Goal: Task Accomplishment & Management: Complete application form

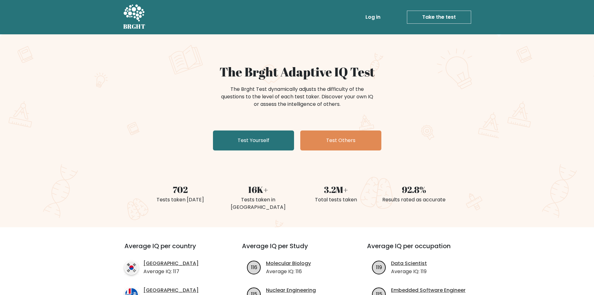
click at [370, 8] on div "BRGHT BRGHT Log in Take the test Take the test" at bounding box center [297, 16] width 356 height 29
click at [374, 18] on link "Log in" at bounding box center [373, 17] width 20 height 12
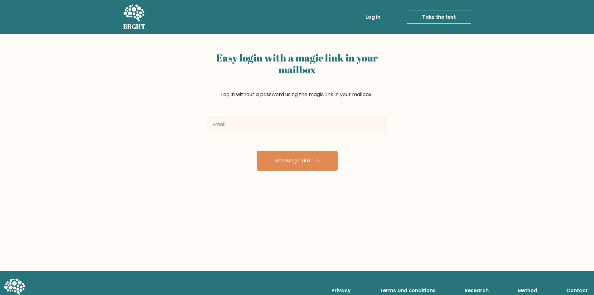
click at [281, 127] on input "email" at bounding box center [297, 124] width 180 height 17
type input "[EMAIL_ADDRESS][DOMAIN_NAME]"
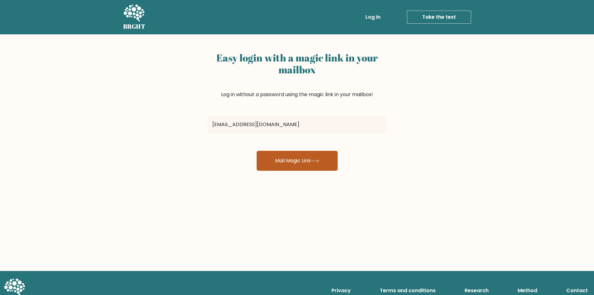
click at [279, 164] on button "Mail Magic Link" at bounding box center [297, 161] width 81 height 20
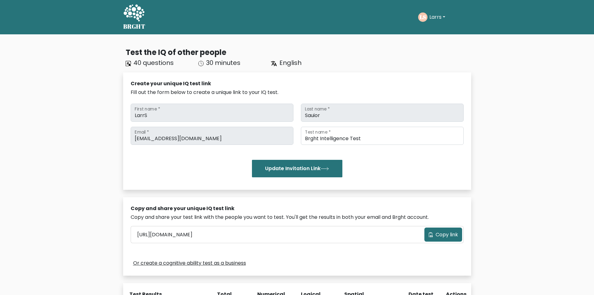
click at [450, 236] on span "Copy link" at bounding box center [447, 234] width 22 height 7
click at [215, 264] on link "Or create a cognitive ability test as a business" at bounding box center [189, 262] width 113 height 7
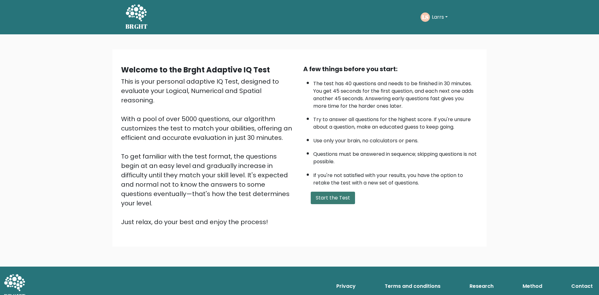
click at [345, 200] on button "Start the Test" at bounding box center [333, 198] width 44 height 12
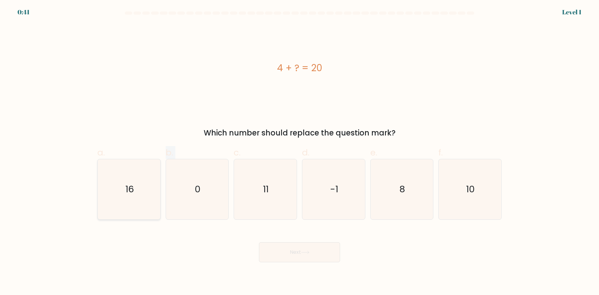
drag, startPoint x: 165, startPoint y: 185, endPoint x: 153, endPoint y: 187, distance: 11.4
click at [159, 186] on div "a. 16 b. 0 c." at bounding box center [299, 180] width 409 height 79
click at [147, 190] on icon "16" at bounding box center [129, 189] width 60 height 60
click at [299, 152] on input "a. 16" at bounding box center [299, 150] width 0 height 4
radio input "true"
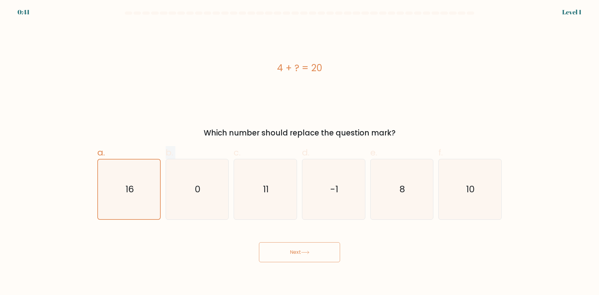
click at [306, 257] on button "Next" at bounding box center [299, 252] width 81 height 20
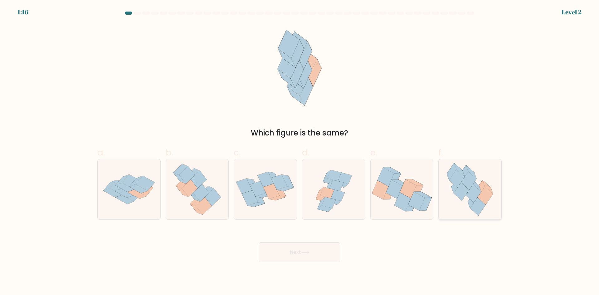
click at [461, 187] on icon at bounding box center [461, 191] width 15 height 18
click at [300, 152] on input "f." at bounding box center [299, 150] width 0 height 4
radio input "true"
click at [323, 260] on button "Next" at bounding box center [299, 252] width 81 height 20
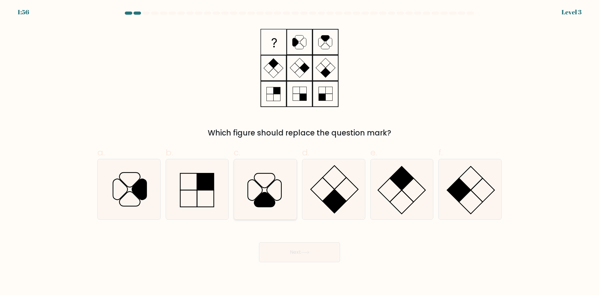
click at [280, 199] on icon at bounding box center [265, 189] width 60 height 60
click at [299, 152] on input "c." at bounding box center [299, 150] width 0 height 4
radio input "true"
click at [307, 254] on button "Next" at bounding box center [299, 252] width 81 height 20
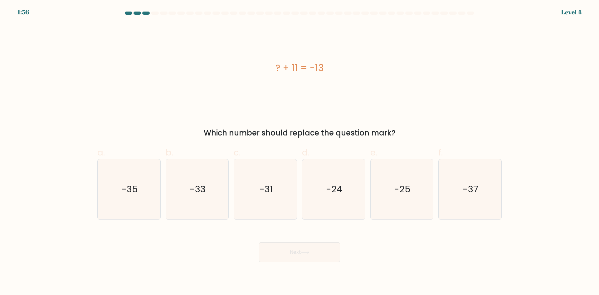
drag, startPoint x: 260, startPoint y: 105, endPoint x: 265, endPoint y: 102, distance: 5.6
click at [328, 173] on icon "-24" at bounding box center [334, 189] width 60 height 60
click at [300, 152] on input "d. -24" at bounding box center [299, 150] width 0 height 4
radio input "true"
click at [323, 250] on button "Next" at bounding box center [299, 252] width 81 height 20
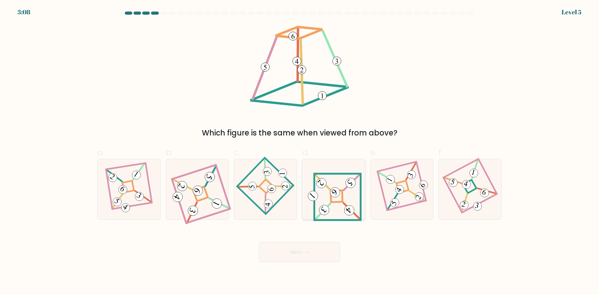
click at [331, 206] on icon at bounding box center [334, 189] width 56 height 48
click at [300, 152] on input "d." at bounding box center [299, 150] width 0 height 4
radio input "true"
click at [335, 261] on button "Next" at bounding box center [299, 252] width 81 height 20
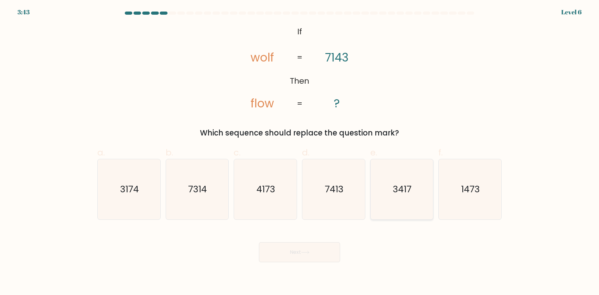
click at [383, 213] on icon "3417" at bounding box center [402, 189] width 60 height 60
click at [300, 152] on input "e. 3417" at bounding box center [299, 150] width 0 height 4
radio input "true"
click at [298, 255] on button "Next" at bounding box center [299, 252] width 81 height 20
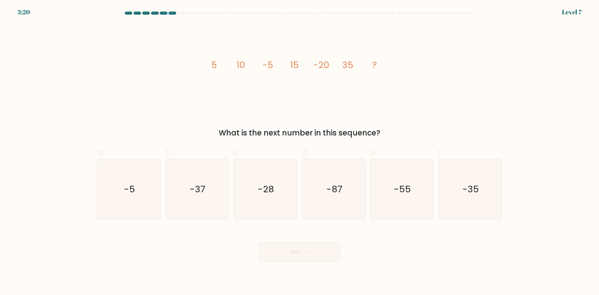
drag, startPoint x: 252, startPoint y: 86, endPoint x: 248, endPoint y: 80, distance: 7.6
drag, startPoint x: 207, startPoint y: 65, endPoint x: 249, endPoint y: 66, distance: 41.5
click at [249, 66] on icon "image/svg+xml 5 10 -5 15 -20 35 ?" at bounding box center [299, 68] width 187 height 89
drag, startPoint x: 260, startPoint y: 64, endPoint x: 280, endPoint y: 68, distance: 21.0
click at [280, 68] on icon "image/svg+xml 5 10 -5 15 -20 35 ?" at bounding box center [299, 68] width 187 height 89
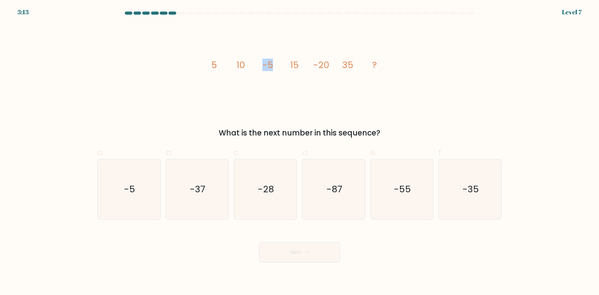
click at [263, 66] on tspan "-5" at bounding box center [267, 65] width 11 height 12
drag, startPoint x: 264, startPoint y: 66, endPoint x: 292, endPoint y: 64, distance: 27.9
click at [292, 64] on g "5 10 -5 15 -20 35 ?" at bounding box center [294, 65] width 166 height 12
click at [287, 66] on icon "image/svg+xml 5 10 -5 15 -20 35 ?" at bounding box center [299, 68] width 187 height 89
drag, startPoint x: 289, startPoint y: 65, endPoint x: 323, endPoint y: 62, distance: 34.2
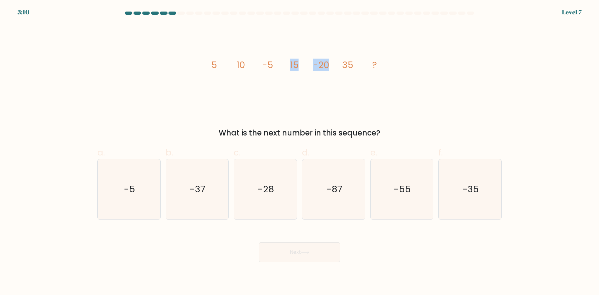
click at [323, 62] on icon "image/svg+xml 5 10 -5 15 -20 35 ?" at bounding box center [299, 68] width 187 height 89
click at [316, 64] on tspan "-20" at bounding box center [321, 65] width 16 height 12
drag, startPoint x: 310, startPoint y: 67, endPoint x: 350, endPoint y: 65, distance: 39.7
click at [350, 65] on icon "image/svg+xml 5 10 -5 15 -20 35 ?" at bounding box center [299, 68] width 187 height 89
click at [339, 67] on icon "image/svg+xml 5 10 -5 15 -20 35 ?" at bounding box center [299, 68] width 187 height 89
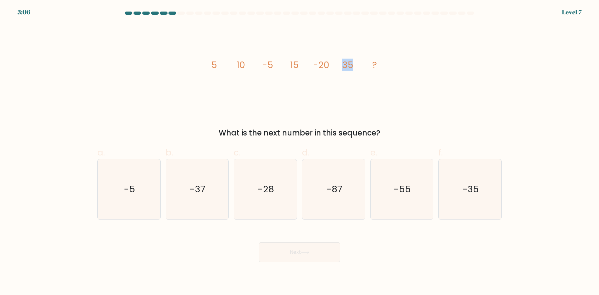
drag, startPoint x: 339, startPoint y: 66, endPoint x: 352, endPoint y: 65, distance: 12.9
click at [352, 65] on icon "image/svg+xml 5 10 -5 15 -20 35 ?" at bounding box center [299, 68] width 187 height 89
click at [450, 215] on icon "-35" at bounding box center [470, 189] width 60 height 60
click at [300, 152] on input "f. -35" at bounding box center [299, 150] width 0 height 4
radio input "true"
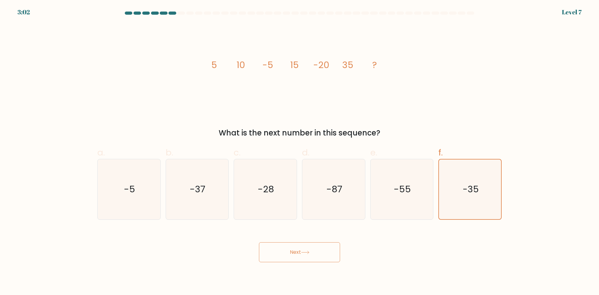
click at [326, 254] on button "Next" at bounding box center [299, 252] width 81 height 20
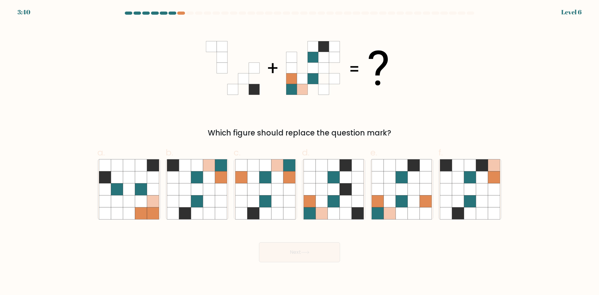
drag, startPoint x: 290, startPoint y: 95, endPoint x: 294, endPoint y: 77, distance: 17.9
click at [193, 203] on icon at bounding box center [197, 201] width 12 height 12
click at [299, 152] on input "b." at bounding box center [299, 150] width 0 height 4
radio input "true"
click at [316, 255] on button "Next" at bounding box center [299, 252] width 81 height 20
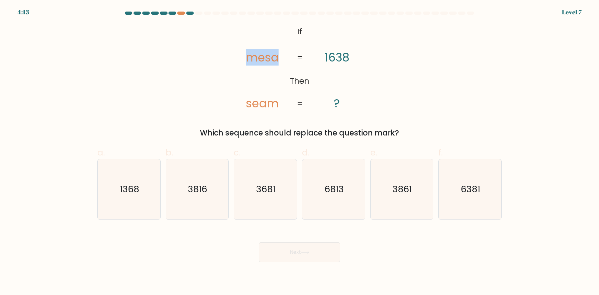
drag, startPoint x: 247, startPoint y: 65, endPoint x: 286, endPoint y: 59, distance: 39.8
click at [286, 59] on icon "@import url('https://fonts.googleapis.com/css?family=Abril+Fatface:400,100,100i…" at bounding box center [299, 68] width 143 height 89
click at [274, 66] on icon "@import url('https://fonts.googleapis.com/css?family=Abril+Fatface:400,100,100i…" at bounding box center [299, 68] width 143 height 89
drag, startPoint x: 247, startPoint y: 61, endPoint x: 281, endPoint y: 56, distance: 34.4
click at [281, 56] on icon "@import url('https://fonts.googleapis.com/css?family=Abril+Fatface:400,100,100i…" at bounding box center [299, 68] width 143 height 89
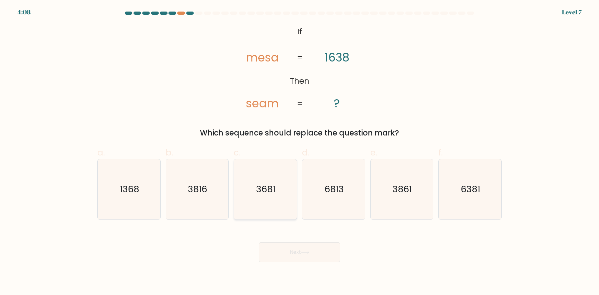
click at [282, 187] on icon "3681" at bounding box center [265, 189] width 60 height 60
click at [299, 152] on input "c. 3681" at bounding box center [299, 150] width 0 height 4
radio input "true"
click at [260, 65] on tspan "mesa" at bounding box center [262, 57] width 33 height 16
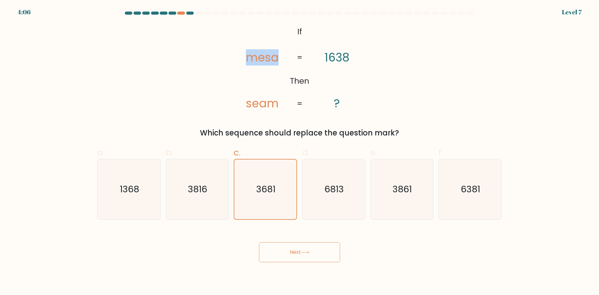
click at [260, 65] on tspan "mesa" at bounding box center [262, 57] width 33 height 16
click at [239, 68] on icon "@import url('https://fonts.googleapis.com/css?family=Abril+Fatface:400,100,100i…" at bounding box center [299, 68] width 143 height 89
drag, startPoint x: 270, startPoint y: 135, endPoint x: 263, endPoint y: 96, distance: 39.1
click at [270, 133] on div "Which sequence should replace the question mark?" at bounding box center [299, 132] width 397 height 11
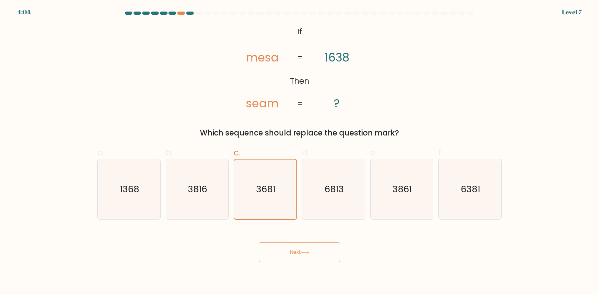
click at [263, 95] on tspan "seam" at bounding box center [262, 103] width 33 height 16
click at [328, 257] on button "Next" at bounding box center [299, 252] width 81 height 20
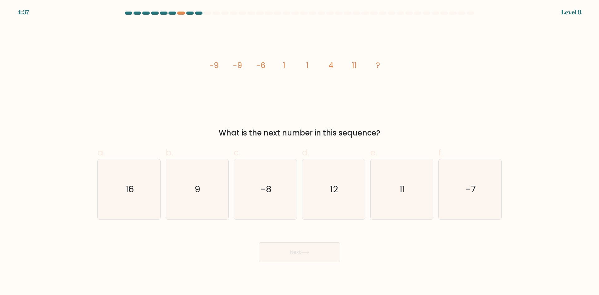
drag, startPoint x: 230, startPoint y: 56, endPoint x: 235, endPoint y: 63, distance: 9.3
drag, startPoint x: 221, startPoint y: 68, endPoint x: 248, endPoint y: 72, distance: 26.8
click at [248, 72] on icon "image/svg+xml -9 -9 -6 1 1 4 11 ?" at bounding box center [299, 68] width 187 height 89
click at [237, 66] on tspan "-9" at bounding box center [237, 65] width 9 height 11
drag, startPoint x: 236, startPoint y: 66, endPoint x: 268, endPoint y: 66, distance: 32.1
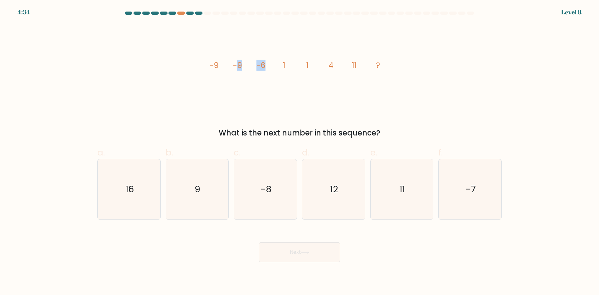
click at [268, 66] on icon "image/svg+xml -9 -9 -6 1 1 4 11 ?" at bounding box center [299, 68] width 187 height 89
click at [258, 66] on tspan "-6" at bounding box center [260, 65] width 9 height 11
drag, startPoint x: 258, startPoint y: 66, endPoint x: 292, endPoint y: 65, distance: 34.0
click at [292, 65] on icon "image/svg+xml -9 -9 -6 1 1 4 11 ?" at bounding box center [299, 68] width 187 height 89
click at [217, 61] on tspan "-9" at bounding box center [214, 65] width 9 height 11
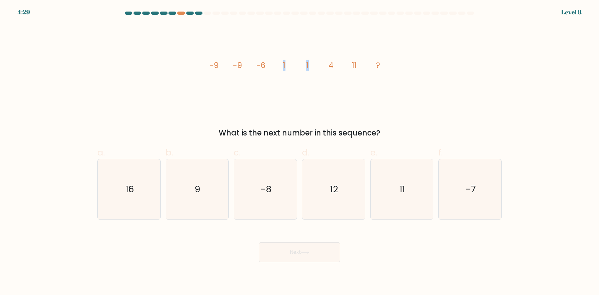
drag, startPoint x: 281, startPoint y: 66, endPoint x: 309, endPoint y: 67, distance: 27.5
click at [309, 67] on icon "image/svg+xml -9 -9 -6 1 1 4 11 ?" at bounding box center [299, 68] width 187 height 89
click at [380, 192] on icon "11" at bounding box center [402, 189] width 60 height 60
click at [300, 152] on input "e. 11" at bounding box center [299, 150] width 0 height 4
radio input "true"
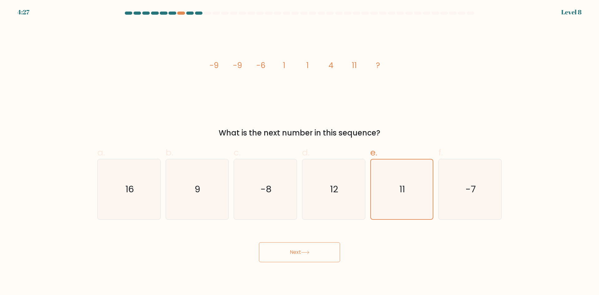
click at [339, 260] on button "Next" at bounding box center [299, 252] width 81 height 20
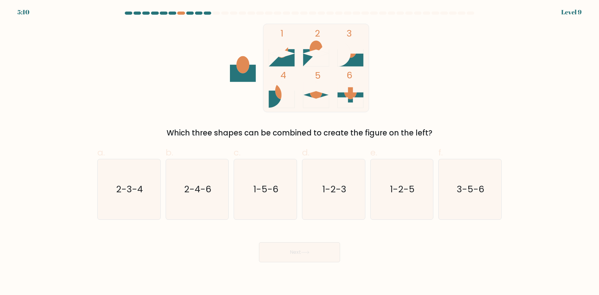
click at [279, 65] on icon at bounding box center [282, 57] width 26 height 17
drag, startPoint x: 196, startPoint y: 99, endPoint x: 207, endPoint y: 80, distance: 21.8
click at [204, 185] on text "2-4-6" at bounding box center [197, 189] width 27 height 12
click at [299, 152] on input "b. 2-4-6" at bounding box center [299, 150] width 0 height 4
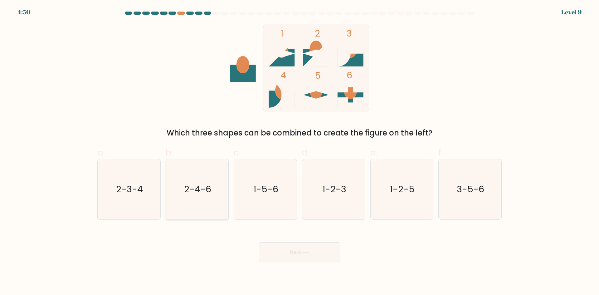
radio input "true"
click at [273, 180] on icon "1-5-6" at bounding box center [265, 189] width 60 height 60
click at [299, 152] on input "c. 1-5-6" at bounding box center [299, 150] width 0 height 4
radio input "true"
drag, startPoint x: 361, startPoint y: 83, endPoint x: 349, endPoint y: 189, distance: 107.3
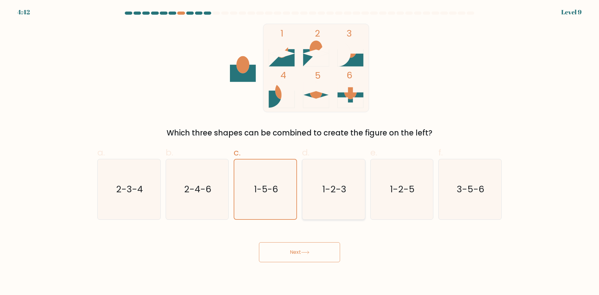
click at [348, 190] on icon "1-2-3" at bounding box center [334, 189] width 60 height 60
click at [300, 152] on input "d. 1-2-3" at bounding box center [299, 150] width 0 height 4
radio input "true"
click at [438, 194] on div "f. 3-5-6" at bounding box center [470, 183] width 68 height 74
click at [424, 182] on icon "1-2-5" at bounding box center [402, 189] width 60 height 60
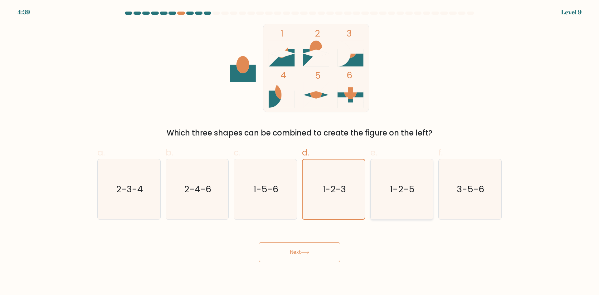
click at [300, 152] on input "e. 1-2-5" at bounding box center [299, 150] width 0 height 4
radio input "true"
click at [318, 253] on button "Next" at bounding box center [299, 252] width 81 height 20
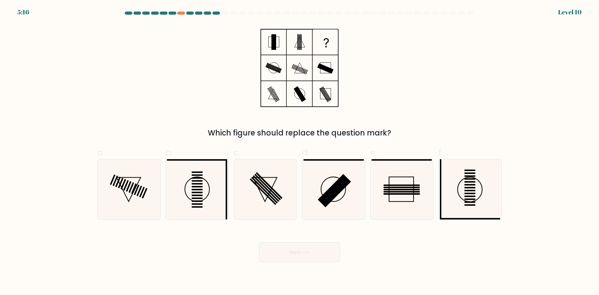
drag, startPoint x: 283, startPoint y: 101, endPoint x: 270, endPoint y: 71, distance: 32.9
drag, startPoint x: 308, startPoint y: 75, endPoint x: 303, endPoint y: 70, distance: 7.7
click at [204, 204] on icon at bounding box center [197, 189] width 60 height 60
click at [299, 152] on input "b." at bounding box center [299, 150] width 0 height 4
radio input "true"
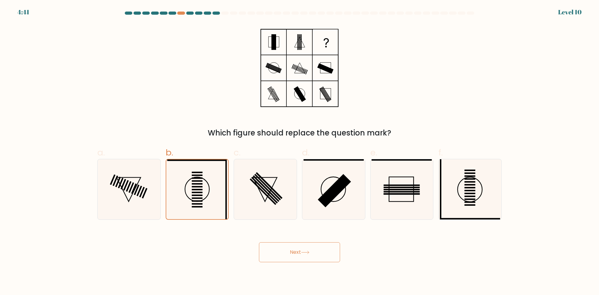
click at [297, 251] on button "Next" at bounding box center [299, 252] width 81 height 20
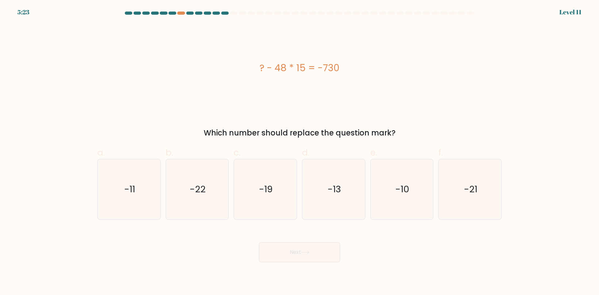
drag, startPoint x: 255, startPoint y: 64, endPoint x: 338, endPoint y: 69, distance: 83.7
click at [338, 69] on div "? - 48 * 15 = -730" at bounding box center [299, 68] width 404 height 14
copy div "? - 48 * 15 = -730"
click at [283, 71] on div "? - 48 * 15 = -730" at bounding box center [299, 68] width 404 height 14
drag, startPoint x: 257, startPoint y: 95, endPoint x: 261, endPoint y: 85, distance: 11.0
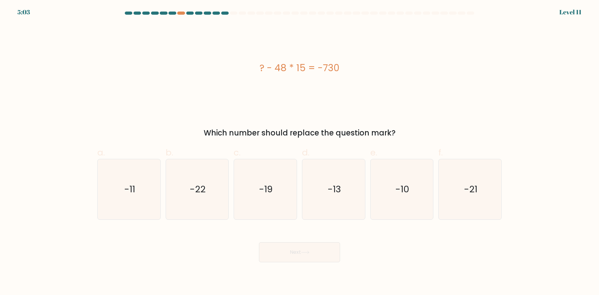
drag, startPoint x: 319, startPoint y: 75, endPoint x: 277, endPoint y: 73, distance: 41.9
drag, startPoint x: 275, startPoint y: 67, endPoint x: 304, endPoint y: 69, distance: 29.7
click at [304, 69] on div "? - 48 * 15 = -730" at bounding box center [299, 68] width 404 height 14
click at [266, 66] on div "? - 48 * 15 = -730" at bounding box center [299, 68] width 404 height 14
drag, startPoint x: 275, startPoint y: 67, endPoint x: 305, endPoint y: 66, distance: 30.3
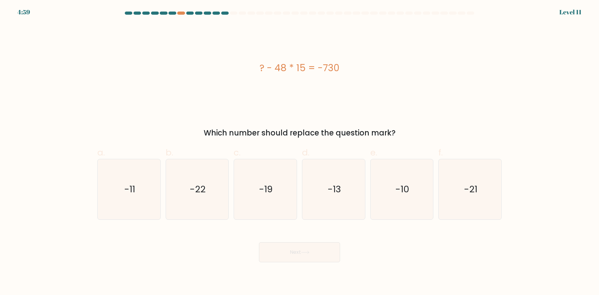
click at [305, 66] on div "? - 48 * 15 = -730" at bounding box center [299, 68] width 404 height 14
click at [390, 171] on icon "-10" at bounding box center [402, 189] width 60 height 60
click at [300, 152] on input "e. -10" at bounding box center [299, 150] width 0 height 4
radio input "true"
click at [293, 255] on button "Next" at bounding box center [299, 252] width 81 height 20
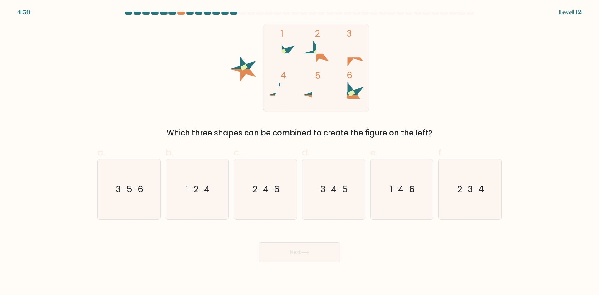
drag, startPoint x: 266, startPoint y: 89, endPoint x: 270, endPoint y: 79, distance: 10.1
drag, startPoint x: 264, startPoint y: 93, endPoint x: 197, endPoint y: 135, distance: 79.2
drag, startPoint x: 106, startPoint y: 186, endPoint x: 122, endPoint y: 162, distance: 29.1
click at [106, 186] on icon "3-5-6" at bounding box center [129, 189] width 60 height 60
click at [299, 152] on input "a. 3-5-6" at bounding box center [299, 150] width 0 height 4
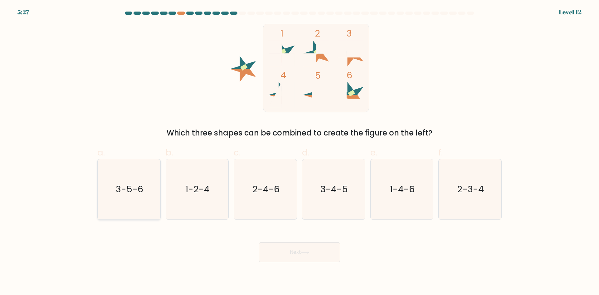
radio input "true"
click at [349, 59] on icon at bounding box center [351, 59] width 26 height 13
click at [314, 93] on rect at bounding box center [320, 90] width 17 height 17
drag, startPoint x: 290, startPoint y: 129, endPoint x: 262, endPoint y: 141, distance: 30.6
click at [210, 187] on icon "1-2-4" at bounding box center [197, 189] width 60 height 60
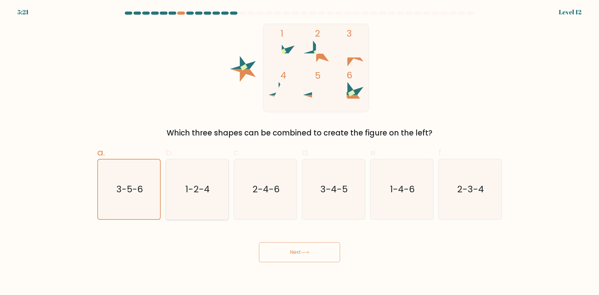
click at [299, 152] on input "b. 1-2-4" at bounding box center [299, 150] width 0 height 4
radio input "true"
click at [291, 187] on icon "2-4-6" at bounding box center [265, 189] width 60 height 60
click at [299, 152] on input "c. 2-4-6" at bounding box center [299, 150] width 0 height 4
radio input "true"
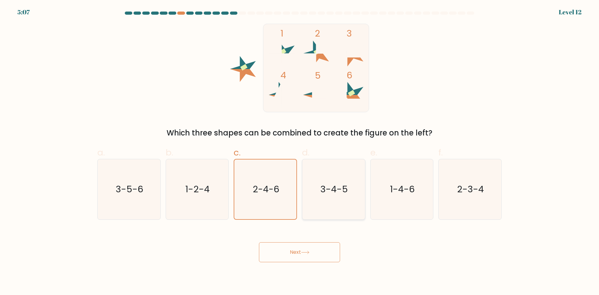
click at [322, 183] on text "3-4-5" at bounding box center [333, 189] width 27 height 12
click at [300, 152] on input "d. 3-4-5" at bounding box center [299, 150] width 0 height 4
radio input "true"
click at [403, 186] on text "1-4-6" at bounding box center [402, 189] width 25 height 12
click at [300, 152] on input "e. 1-4-6" at bounding box center [299, 150] width 0 height 4
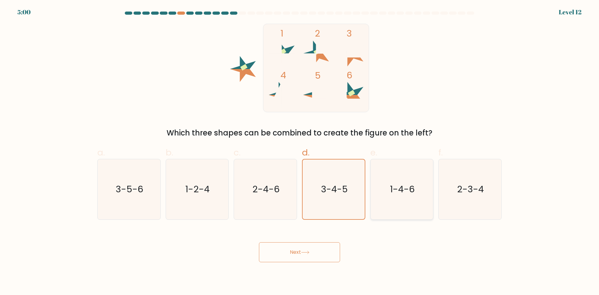
radio input "true"
click at [498, 198] on icon "2-3-4" at bounding box center [470, 189] width 60 height 60
click at [300, 152] on input "f. 2-3-4" at bounding box center [299, 150] width 0 height 4
radio input "true"
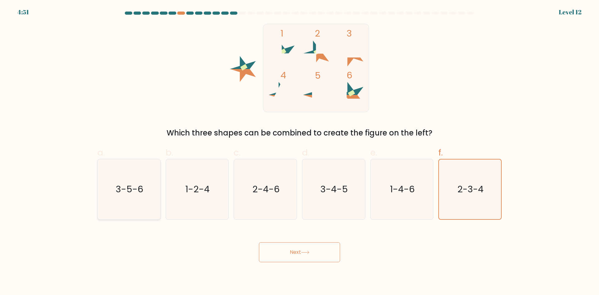
click at [149, 191] on icon "3-5-6" at bounding box center [129, 189] width 60 height 60
click at [299, 152] on input "a. 3-5-6" at bounding box center [299, 150] width 0 height 4
radio input "true"
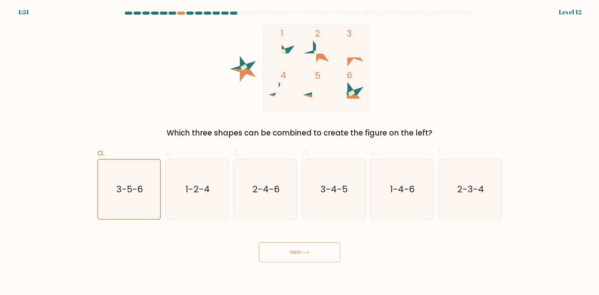
click at [302, 260] on button "Next" at bounding box center [299, 252] width 81 height 20
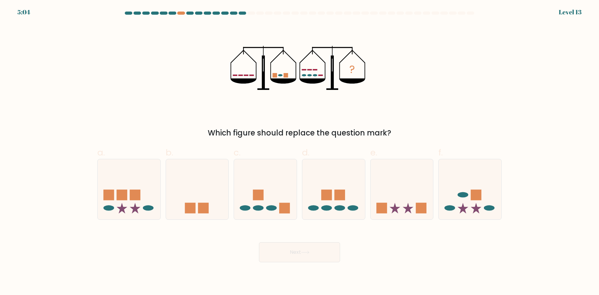
drag, startPoint x: 260, startPoint y: 96, endPoint x: 270, endPoint y: 113, distance: 19.9
click at [281, 185] on icon at bounding box center [265, 189] width 63 height 52
click at [299, 152] on input "c." at bounding box center [299, 150] width 0 height 4
radio input "true"
click at [319, 186] on icon at bounding box center [333, 189] width 63 height 52
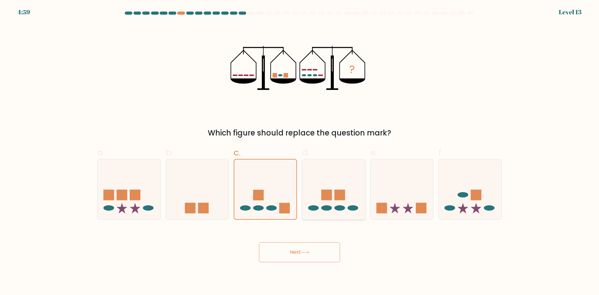
click at [300, 152] on input "d." at bounding box center [299, 150] width 0 height 4
radio input "true"
drag, startPoint x: 325, startPoint y: 72, endPoint x: 348, endPoint y: 115, distance: 48.4
drag, startPoint x: 389, startPoint y: 191, endPoint x: 389, endPoint y: 175, distance: 16.5
click at [389, 191] on icon at bounding box center [402, 189] width 63 height 52
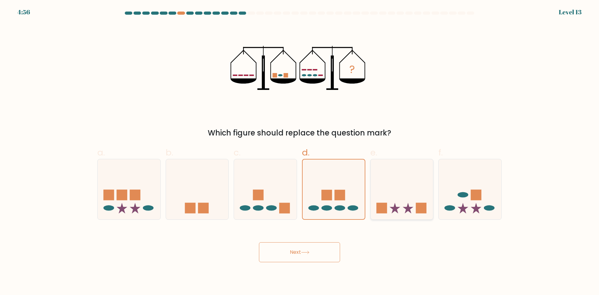
click at [300, 152] on input "e." at bounding box center [299, 150] width 0 height 4
radio input "true"
click at [289, 82] on icon at bounding box center [283, 81] width 26 height 5
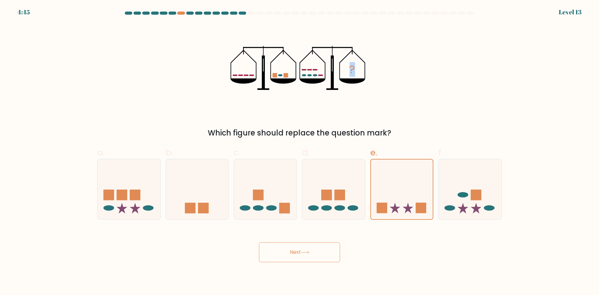
click at [280, 91] on icon "?" at bounding box center [300, 68] width 138 height 89
click at [285, 80] on icon at bounding box center [283, 81] width 26 height 5
click at [272, 205] on icon at bounding box center [265, 189] width 63 height 52
click at [299, 152] on input "c." at bounding box center [299, 150] width 0 height 4
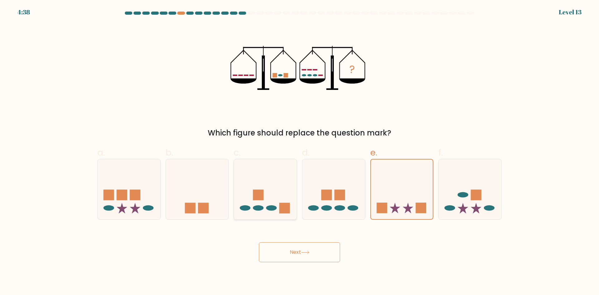
radio input "true"
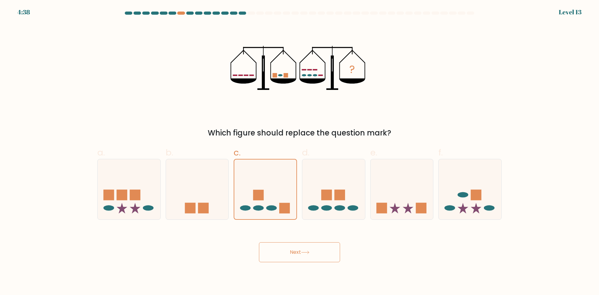
click at [288, 243] on button "Next" at bounding box center [299, 252] width 81 height 20
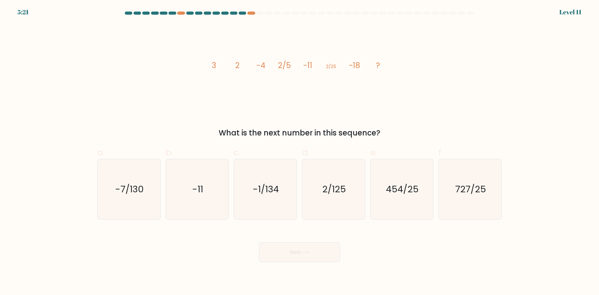
drag, startPoint x: 258, startPoint y: 112, endPoint x: 264, endPoint y: 115, distance: 6.7
drag, startPoint x: 238, startPoint y: 66, endPoint x: 235, endPoint y: 62, distance: 4.6
click at [235, 62] on tspan "2" at bounding box center [237, 65] width 4 height 11
click at [237, 66] on tspan "2" at bounding box center [237, 65] width 4 height 11
drag, startPoint x: 223, startPoint y: 66, endPoint x: 248, endPoint y: 64, distance: 25.3
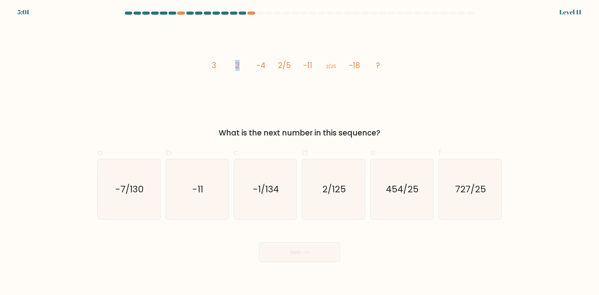
click at [248, 64] on icon "image/svg+xml 3 2 -4 2/5 -11 2/25 -18 ?" at bounding box center [299, 68] width 187 height 89
drag, startPoint x: 261, startPoint y: 64, endPoint x: 258, endPoint y: 63, distance: 3.2
click at [260, 63] on tspan "-4" at bounding box center [260, 65] width 9 height 11
drag, startPoint x: 258, startPoint y: 63, endPoint x: 265, endPoint y: 65, distance: 6.7
click at [265, 65] on tspan "-4" at bounding box center [260, 65] width 9 height 11
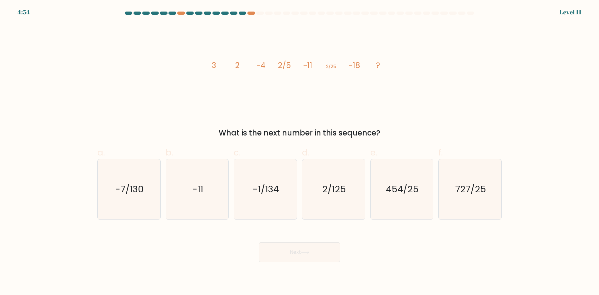
click at [320, 43] on icon "image/svg+xml 3 2 -4 2/5 -11 2/25 -18 ?" at bounding box center [299, 68] width 187 height 89
drag, startPoint x: 233, startPoint y: 63, endPoint x: 249, endPoint y: 67, distance: 16.6
click at [249, 67] on icon "image/svg+xml 3 2 -4 2/5 -11 2/25 -18 ?" at bounding box center [299, 68] width 187 height 89
click at [257, 68] on tspan "-4" at bounding box center [260, 65] width 9 height 11
drag, startPoint x: 306, startPoint y: 63, endPoint x: 312, endPoint y: 66, distance: 6.6
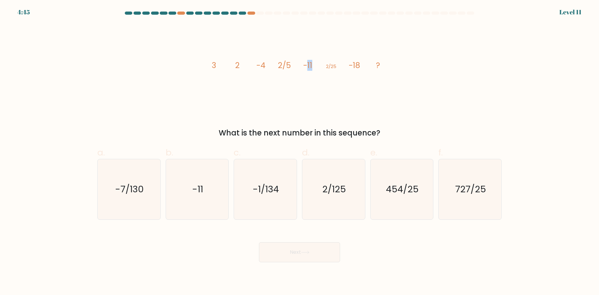
click at [312, 66] on tspan "-11" at bounding box center [307, 65] width 9 height 11
click at [119, 196] on icon "-7/130" at bounding box center [129, 189] width 60 height 60
click at [299, 152] on input "a. -7/130" at bounding box center [299, 150] width 0 height 4
radio input "true"
click at [292, 255] on button "Next" at bounding box center [299, 252] width 81 height 20
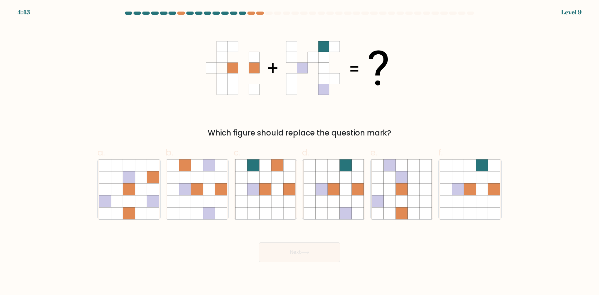
drag, startPoint x: 209, startPoint y: 90, endPoint x: 198, endPoint y: 87, distance: 11.6
click at [328, 196] on icon at bounding box center [334, 201] width 12 height 12
click at [300, 152] on input "d." at bounding box center [299, 150] width 0 height 4
radio input "true"
click at [322, 254] on button "Next" at bounding box center [299, 252] width 81 height 20
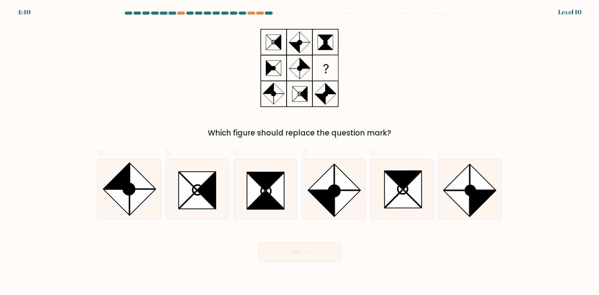
drag, startPoint x: 323, startPoint y: 57, endPoint x: 323, endPoint y: 61, distance: 4.4
drag, startPoint x: 327, startPoint y: 40, endPoint x: 316, endPoint y: 32, distance: 13.0
click at [287, 79] on icon at bounding box center [299, 68] width 78 height 89
click at [282, 48] on icon at bounding box center [299, 68] width 78 height 89
drag, startPoint x: 304, startPoint y: 48, endPoint x: 296, endPoint y: 73, distance: 26.9
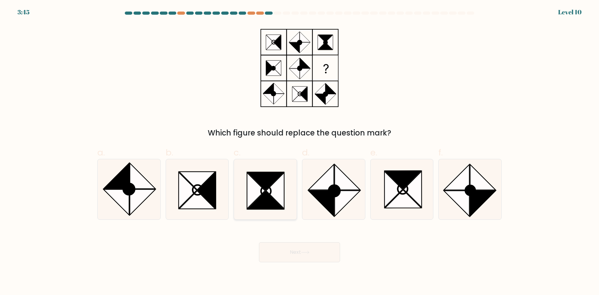
click at [269, 185] on icon at bounding box center [266, 181] width 36 height 18
click at [299, 152] on input "c." at bounding box center [299, 150] width 0 height 4
radio input "true"
click at [292, 252] on button "Next" at bounding box center [299, 252] width 81 height 20
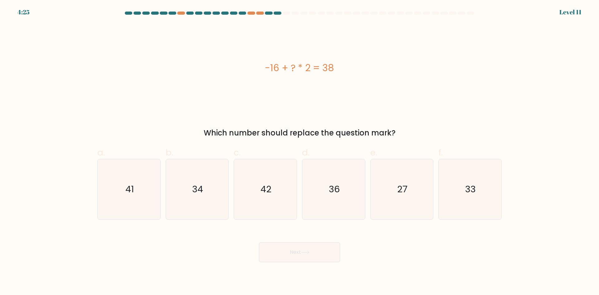
drag, startPoint x: 272, startPoint y: 65, endPoint x: 263, endPoint y: 66, distance: 9.1
drag, startPoint x: 263, startPoint y: 66, endPoint x: 335, endPoint y: 69, distance: 72.8
click at [335, 69] on div "-16 + ? * 2 = 38" at bounding box center [299, 68] width 404 height 14
copy div "-16 + ? * 2 = 38"
click at [313, 83] on div "-16 + ? * 2 = 38" at bounding box center [299, 68] width 404 height 89
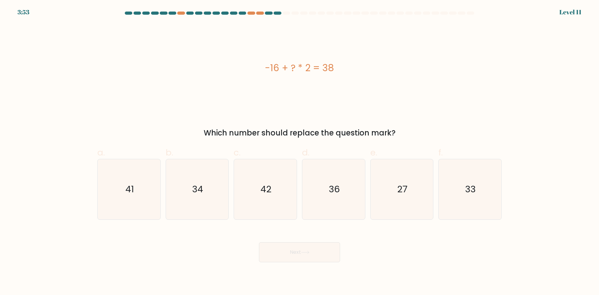
drag, startPoint x: 285, startPoint y: 117, endPoint x: 367, endPoint y: 140, distance: 85.1
click at [381, 183] on icon "27" at bounding box center [402, 189] width 60 height 60
click at [300, 152] on input "e. 27" at bounding box center [299, 150] width 0 height 4
radio input "true"
drag, startPoint x: 314, startPoint y: 104, endPoint x: 318, endPoint y: 206, distance: 101.8
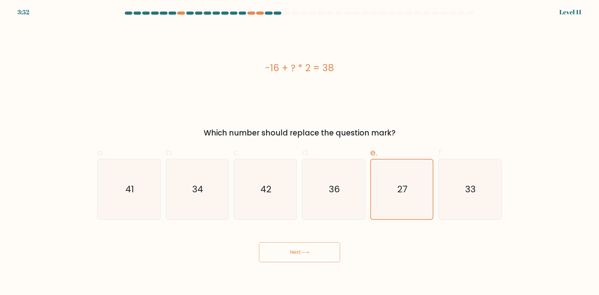
click at [308, 241] on div "Next" at bounding box center [300, 244] width 412 height 35
click at [301, 255] on button "Next" at bounding box center [299, 252] width 81 height 20
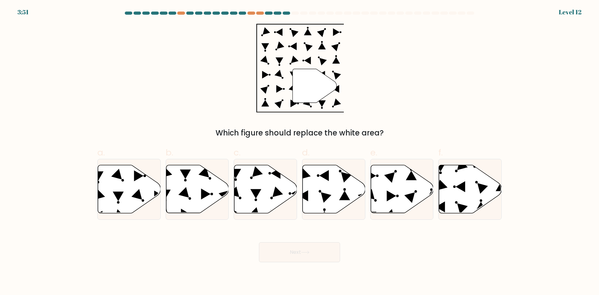
drag, startPoint x: 295, startPoint y: 118, endPoint x: 188, endPoint y: 40, distance: 132.2
drag, startPoint x: 256, startPoint y: 83, endPoint x: 254, endPoint y: 95, distance: 13.0
drag, startPoint x: 245, startPoint y: 109, endPoint x: 246, endPoint y: 116, distance: 7.2
click at [119, 186] on icon at bounding box center [129, 189] width 63 height 48
click at [299, 152] on input "a." at bounding box center [299, 150] width 0 height 4
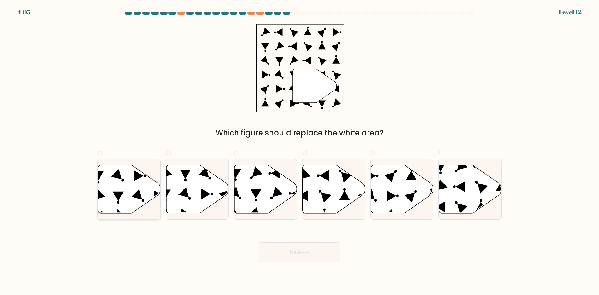
radio input "true"
click at [313, 254] on button "Next" at bounding box center [299, 252] width 81 height 20
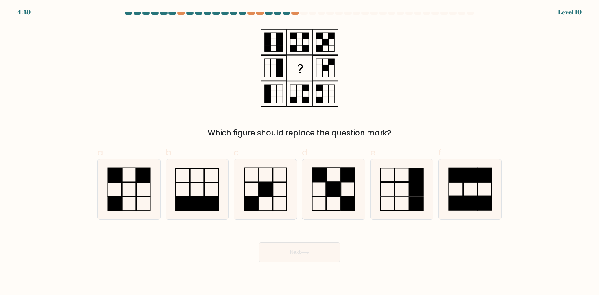
click at [326, 33] on icon at bounding box center [299, 68] width 78 height 89
drag, startPoint x: 273, startPoint y: 82, endPoint x: 268, endPoint y: 61, distance: 22.2
drag, startPoint x: 278, startPoint y: 67, endPoint x: 280, endPoint y: 81, distance: 14.4
click at [280, 81] on icon at bounding box center [299, 68] width 78 height 89
click at [257, 184] on icon at bounding box center [265, 189] width 60 height 60
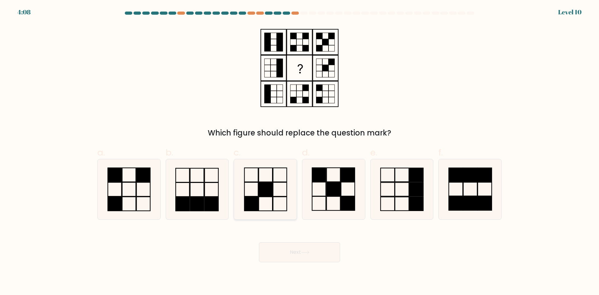
click at [299, 152] on input "c." at bounding box center [299, 150] width 0 height 4
radio input "true"
click at [158, 208] on icon at bounding box center [129, 189] width 60 height 60
click at [299, 152] on input "a." at bounding box center [299, 150] width 0 height 4
radio input "true"
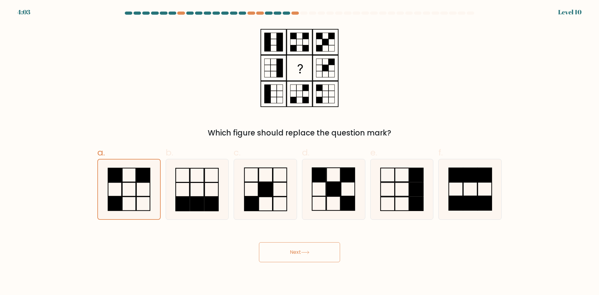
drag, startPoint x: 319, startPoint y: 251, endPoint x: 315, endPoint y: 251, distance: 4.4
click at [319, 251] on button "Next" at bounding box center [299, 252] width 81 height 20
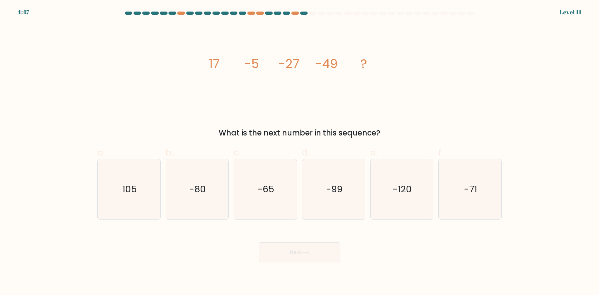
drag, startPoint x: 272, startPoint y: 121, endPoint x: 276, endPoint y: 112, distance: 9.7
drag, startPoint x: 361, startPoint y: 113, endPoint x: 226, endPoint y: 92, distance: 136.0
drag, startPoint x: 245, startPoint y: 59, endPoint x: 258, endPoint y: 59, distance: 13.4
click at [258, 59] on div "image/svg+xml 17 -5 -27 -49 ? What is the next number in this sequence?" at bounding box center [300, 81] width 412 height 115
click at [218, 65] on tspan "17" at bounding box center [214, 63] width 11 height 17
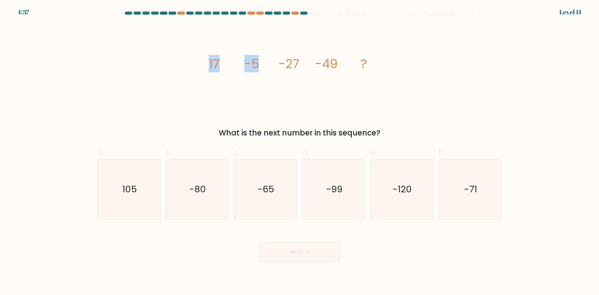
drag, startPoint x: 204, startPoint y: 63, endPoint x: 265, endPoint y: 65, distance: 60.2
click at [265, 65] on div "image/svg+xml 17 -5 -27 -49 ? What is the next number in this sequence?" at bounding box center [300, 81] width 412 height 115
click at [281, 77] on icon "image/svg+xml 17 -5 -27 -49 ?" at bounding box center [299, 68] width 187 height 89
drag, startPoint x: 210, startPoint y: 60, endPoint x: 252, endPoint y: 67, distance: 42.7
click at [252, 67] on g "17 -5 -27 -49 ?" at bounding box center [288, 63] width 158 height 17
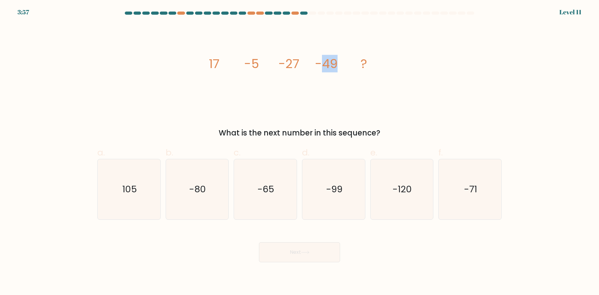
drag, startPoint x: 320, startPoint y: 61, endPoint x: 339, endPoint y: 61, distance: 19.7
click at [339, 61] on icon "image/svg+xml 17 -5 -27 -49 ?" at bounding box center [299, 68] width 187 height 89
click at [490, 205] on icon "-71" at bounding box center [470, 189] width 60 height 60
click at [300, 152] on input "f. -71" at bounding box center [299, 150] width 0 height 4
radio input "true"
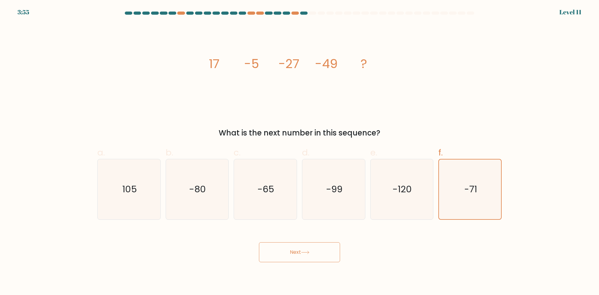
click at [322, 248] on button "Next" at bounding box center [299, 252] width 81 height 20
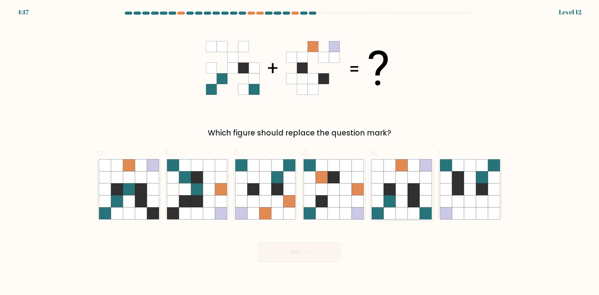
click at [408, 186] on icon at bounding box center [414, 189] width 12 height 12
click at [300, 152] on input "e." at bounding box center [299, 150] width 0 height 4
radio input "true"
click at [329, 251] on button "Next" at bounding box center [299, 252] width 81 height 20
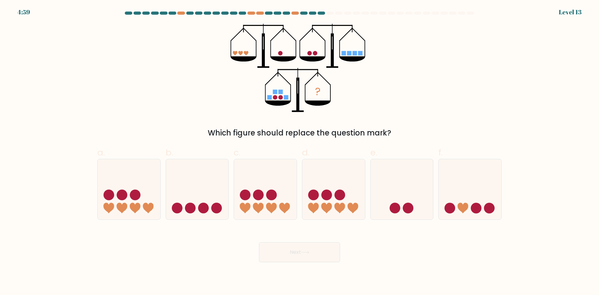
drag, startPoint x: 272, startPoint y: 63, endPoint x: 252, endPoint y: 53, distance: 22.7
click at [246, 54] on g at bounding box center [264, 46] width 66 height 44
click at [263, 51] on icon at bounding box center [263, 49] width 3 height 33
click at [208, 204] on icon at bounding box center [197, 189] width 63 height 52
click at [299, 152] on input "b." at bounding box center [299, 150] width 0 height 4
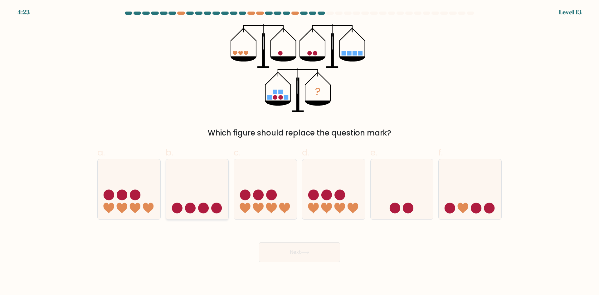
radio input "true"
drag, startPoint x: 280, startPoint y: 240, endPoint x: 282, endPoint y: 244, distance: 4.3
click at [280, 241] on div "Next" at bounding box center [300, 244] width 412 height 35
click at [282, 244] on button "Next" at bounding box center [299, 252] width 81 height 20
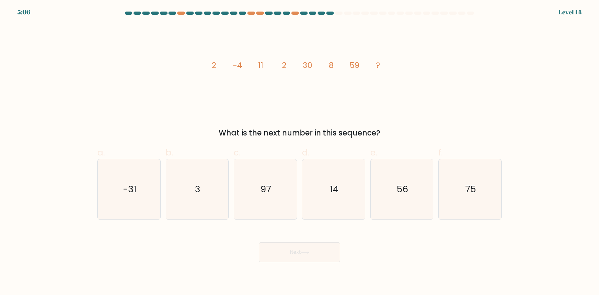
drag, startPoint x: 275, startPoint y: 94, endPoint x: 258, endPoint y: 1, distance: 95.1
drag, startPoint x: 252, startPoint y: 63, endPoint x: 242, endPoint y: 80, distance: 19.7
drag, startPoint x: 203, startPoint y: 56, endPoint x: 314, endPoint y: 65, distance: 112.0
click at [314, 65] on div "image/svg+xml 2 -4 11 2 30 8 59 ? What is the next number in this sequence?" at bounding box center [300, 81] width 412 height 115
click at [314, 65] on icon "image/svg+xml 2 -4 11 2 30 8 59 ?" at bounding box center [299, 68] width 187 height 89
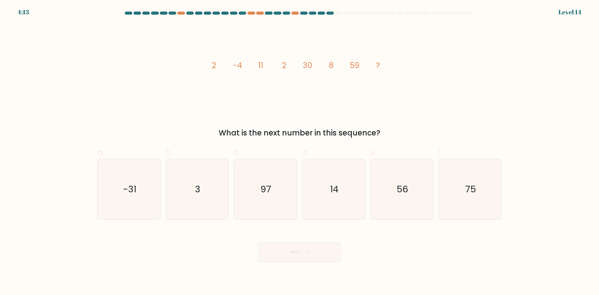
click at [331, 102] on icon "image/svg+xml 2 -4 11 2 30 8 59 ?" at bounding box center [299, 68] width 187 height 89
click at [330, 108] on icon "image/svg+xml 2 -4 11 2 30 8 59 ?" at bounding box center [299, 68] width 187 height 89
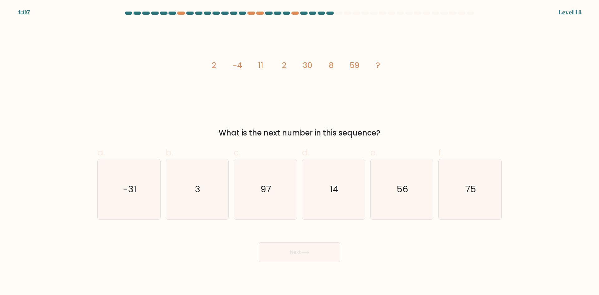
click at [330, 108] on icon "image/svg+xml 2 -4 11 2 30 8 59 ?" at bounding box center [299, 68] width 187 height 89
click at [328, 108] on icon "image/svg+xml 2 -4 11 2 30 8 59 ?" at bounding box center [299, 68] width 187 height 89
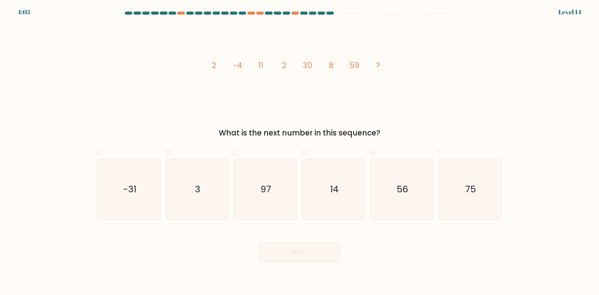
click at [337, 96] on icon "image/svg+xml 2 -4 11 2 30 8 59 ?" at bounding box center [299, 68] width 187 height 89
click at [340, 209] on icon "14" at bounding box center [334, 189] width 60 height 60
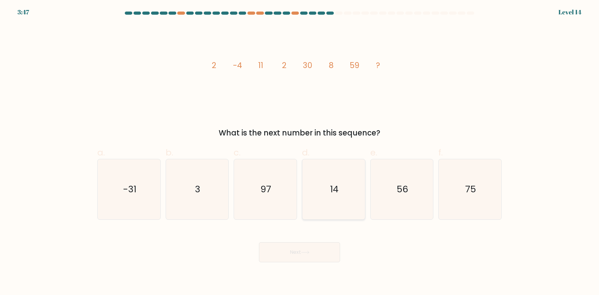
click at [300, 152] on input "d. 14" at bounding box center [299, 150] width 0 height 4
radio input "true"
click at [310, 250] on button "Next" at bounding box center [299, 252] width 81 height 20
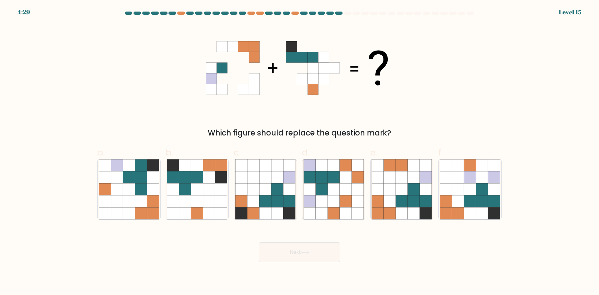
drag, startPoint x: 241, startPoint y: 69, endPoint x: 238, endPoint y: 75, distance: 6.6
click at [118, 207] on icon at bounding box center [117, 201] width 12 height 12
click at [299, 152] on input "a." at bounding box center [299, 150] width 0 height 4
radio input "true"
click at [291, 259] on button "Next" at bounding box center [299, 252] width 81 height 20
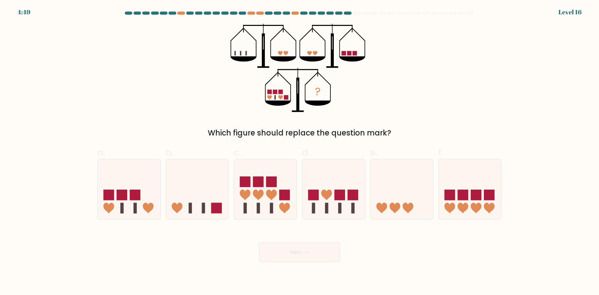
drag, startPoint x: 328, startPoint y: 69, endPoint x: 323, endPoint y: 70, distance: 5.0
drag, startPoint x: 265, startPoint y: 51, endPoint x: 187, endPoint y: 69, distance: 79.2
drag, startPoint x: 277, startPoint y: 26, endPoint x: 312, endPoint y: 39, distance: 37.3
drag, startPoint x: 315, startPoint y: 68, endPoint x: 316, endPoint y: 72, distance: 4.2
click at [251, 54] on icon "?" at bounding box center [300, 68] width 138 height 89
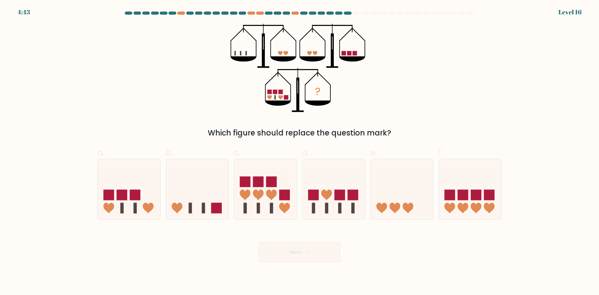
click at [231, 55] on icon "?" at bounding box center [300, 68] width 138 height 89
click at [220, 54] on div "? Which figure should replace the question mark?" at bounding box center [300, 81] width 412 height 115
click at [283, 54] on icon "?" at bounding box center [300, 68] width 138 height 89
click at [313, 60] on icon at bounding box center [312, 58] width 26 height 5
drag, startPoint x: 308, startPoint y: 77, endPoint x: 299, endPoint y: 123, distance: 47.0
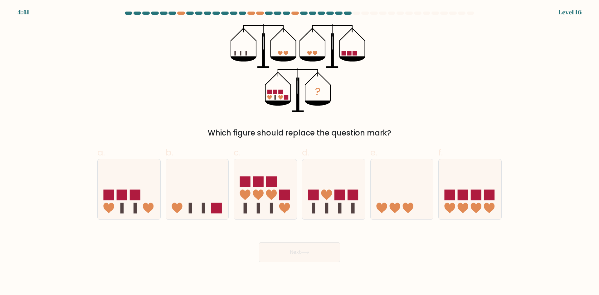
click at [299, 123] on div "? Which figure should replace the question mark?" at bounding box center [300, 81] width 412 height 115
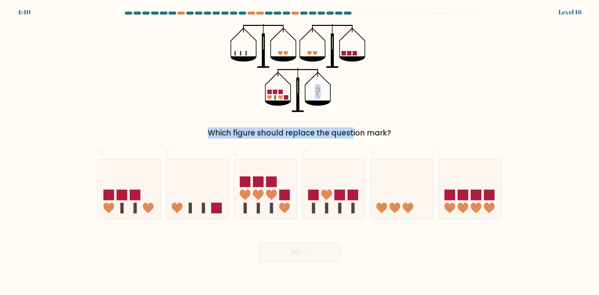
click at [140, 65] on div "? Which figure should replace the question mark?" at bounding box center [300, 81] width 412 height 115
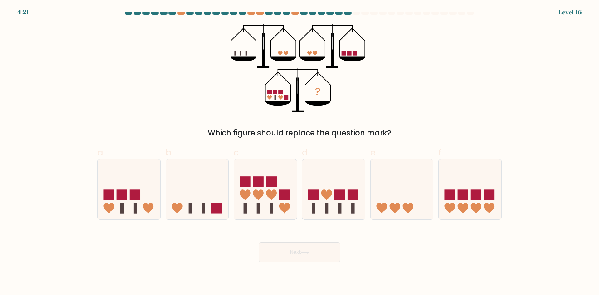
drag, startPoint x: 220, startPoint y: 105, endPoint x: 228, endPoint y: 76, distance: 29.2
drag, startPoint x: 149, startPoint y: 184, endPoint x: 175, endPoint y: 196, distance: 28.3
click at [149, 185] on icon at bounding box center [129, 189] width 63 height 52
click at [299, 152] on input "a." at bounding box center [299, 150] width 0 height 4
radio input "true"
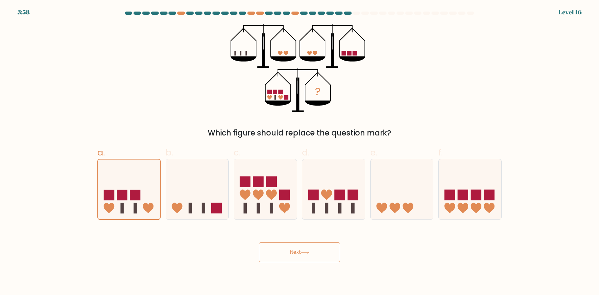
drag, startPoint x: 261, startPoint y: 245, endPoint x: 264, endPoint y: 250, distance: 5.7
click at [264, 250] on button "Next" at bounding box center [299, 252] width 81 height 20
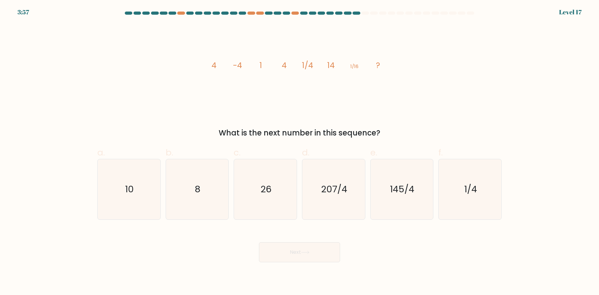
click at [264, 250] on button "Next" at bounding box center [299, 252] width 81 height 20
drag, startPoint x: 281, startPoint y: 84, endPoint x: 287, endPoint y: 77, distance: 9.5
drag, startPoint x: 207, startPoint y: 64, endPoint x: 242, endPoint y: 65, distance: 35.6
click at [242, 65] on icon "image/svg+xml 4 -4 1 4 1/4 14 1/16 ?" at bounding box center [299, 68] width 187 height 89
click at [254, 64] on icon "image/svg+xml 4 -4 1 4 1/4 14 1/16 ?" at bounding box center [299, 68] width 187 height 89
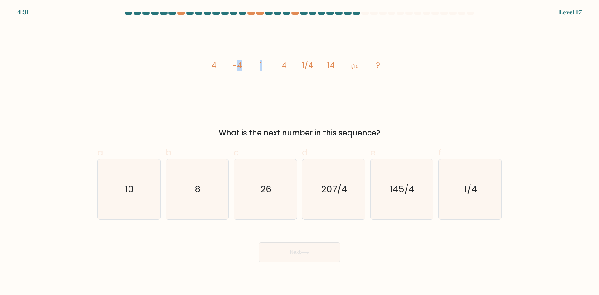
drag, startPoint x: 236, startPoint y: 67, endPoint x: 262, endPoint y: 68, distance: 25.6
click at [262, 68] on g "4 -4 1 4 1/4 14 1/16 ?" at bounding box center [296, 65] width 168 height 11
click at [253, 65] on icon "image/svg+xml 4 -4 1 4 1/4 14 1/16 ?" at bounding box center [299, 68] width 187 height 89
drag, startPoint x: 263, startPoint y: 68, endPoint x: 362, endPoint y: 69, distance: 99.2
click at [362, 69] on icon "image/svg+xml 4 -4 1 4 1/4 14 1/16 ?" at bounding box center [299, 68] width 187 height 89
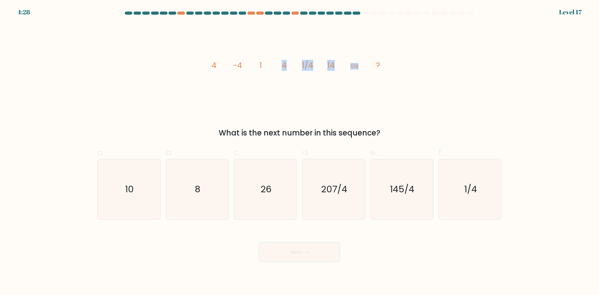
drag, startPoint x: 328, startPoint y: 79, endPoint x: 325, endPoint y: 87, distance: 8.1
drag, startPoint x: 305, startPoint y: 81, endPoint x: 256, endPoint y: 71, distance: 49.9
click at [252, 69] on icon "image/svg+xml 4 -4 1 4 1/4 14 1/16 ?" at bounding box center [299, 68] width 187 height 89
drag, startPoint x: 214, startPoint y: 67, endPoint x: 243, endPoint y: 73, distance: 29.0
click at [243, 73] on icon "image/svg+xml 4 -4 1 4 1/4 14 1/16 ?" at bounding box center [299, 68] width 187 height 89
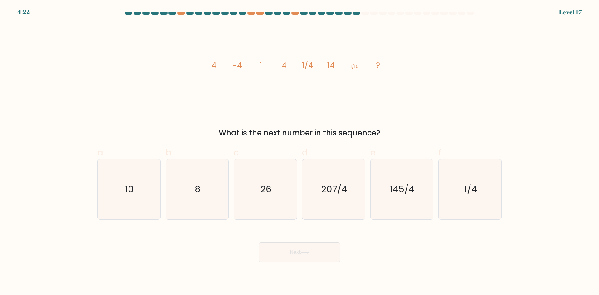
click at [260, 65] on tspan "1" at bounding box center [261, 65] width 2 height 11
drag, startPoint x: 260, startPoint y: 65, endPoint x: 296, endPoint y: 70, distance: 37.1
click at [296, 70] on icon "image/svg+xml 4 -4 1 4 1/4 14 1/16 ?" at bounding box center [299, 68] width 187 height 89
click at [287, 71] on icon "image/svg+xml 4 -4 1 4 1/4 14 1/16 ?" at bounding box center [299, 68] width 187 height 89
drag, startPoint x: 295, startPoint y: 65, endPoint x: 316, endPoint y: 67, distance: 21.0
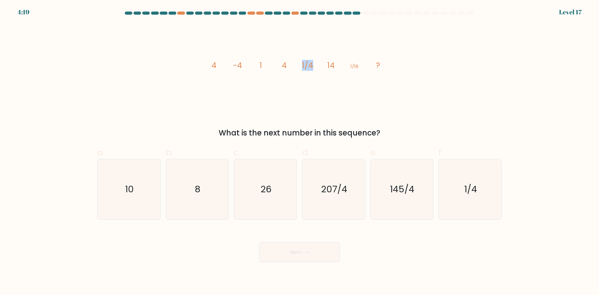
click at [316, 67] on icon "image/svg+xml 4 -4 1 4 1/4 14 1/16 ?" at bounding box center [299, 68] width 187 height 89
click at [327, 108] on icon "image/svg+xml 4 -4 1 4 1/4 14 1/16 ?" at bounding box center [299, 68] width 187 height 89
click at [256, 191] on icon "26" at bounding box center [265, 189] width 60 height 60
click at [299, 152] on input "c. 26" at bounding box center [299, 150] width 0 height 4
radio input "true"
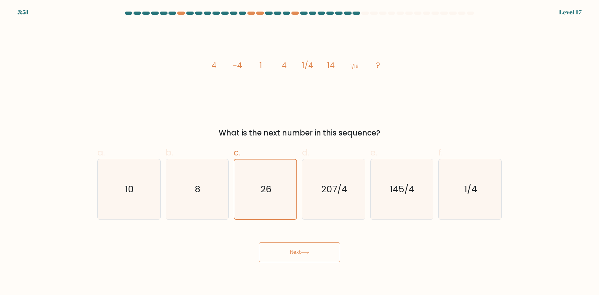
click at [300, 255] on button "Next" at bounding box center [299, 252] width 81 height 20
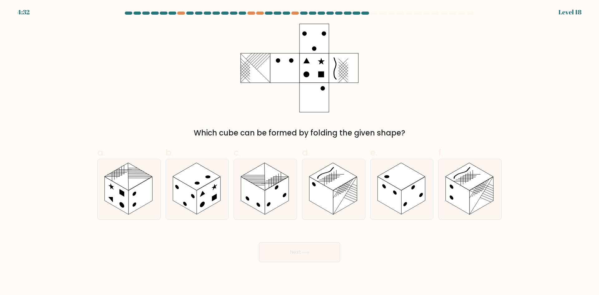
drag, startPoint x: 235, startPoint y: 87, endPoint x: 234, endPoint y: 94, distance: 7.2
click at [207, 200] on rect at bounding box center [209, 196] width 24 height 38
click at [299, 152] on input "b." at bounding box center [299, 150] width 0 height 4
radio input "true"
click at [301, 256] on button "Next" at bounding box center [299, 252] width 81 height 20
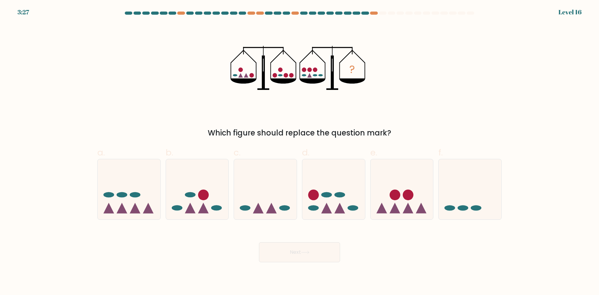
drag, startPoint x: 284, startPoint y: 94, endPoint x: 135, endPoint y: 0, distance: 175.7
drag, startPoint x: 279, startPoint y: 59, endPoint x: 258, endPoint y: 77, distance: 27.4
drag, startPoint x: 242, startPoint y: 61, endPoint x: 243, endPoint y: 70, distance: 8.4
drag, startPoint x: 280, startPoint y: 74, endPoint x: 257, endPoint y: 85, distance: 25.7
drag, startPoint x: 249, startPoint y: 75, endPoint x: 250, endPoint y: 82, distance: 6.9
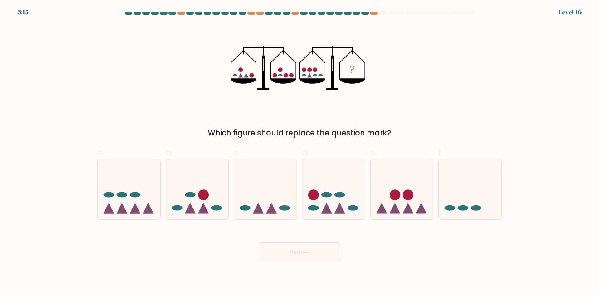
click at [378, 10] on div "3:15 Level 16" at bounding box center [299, 8] width 599 height 17
click at [389, 15] on div at bounding box center [300, 15] width 412 height 6
click at [400, 15] on div at bounding box center [300, 15] width 412 height 6
click at [408, 15] on div at bounding box center [300, 15] width 412 height 6
click at [415, 15] on div at bounding box center [300, 15] width 412 height 6
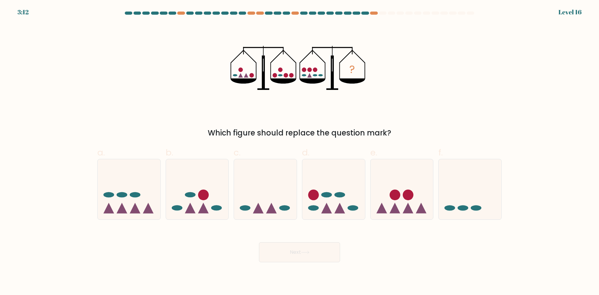
click at [430, 14] on div at bounding box center [426, 13] width 7 height 3
click at [436, 14] on div at bounding box center [434, 13] width 7 height 3
click at [443, 15] on div at bounding box center [300, 15] width 412 height 6
click at [451, 12] on div at bounding box center [452, 13] width 7 height 3
click at [478, 18] on form at bounding box center [299, 137] width 599 height 250
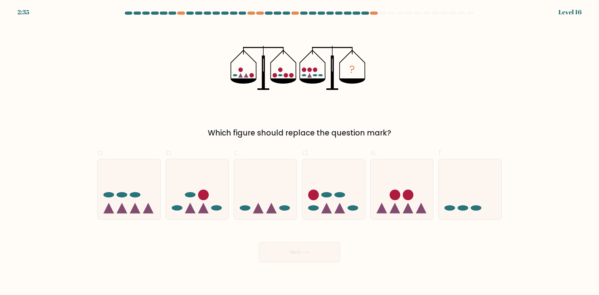
click at [314, 70] on circle at bounding box center [315, 70] width 4 height 4
click at [324, 78] on icon "?" at bounding box center [300, 68] width 138 height 89
click at [313, 75] on icon "?" at bounding box center [300, 68] width 138 height 89
click at [307, 76] on icon "?" at bounding box center [300, 68] width 138 height 89
click at [303, 76] on ellipse at bounding box center [304, 75] width 4 height 2
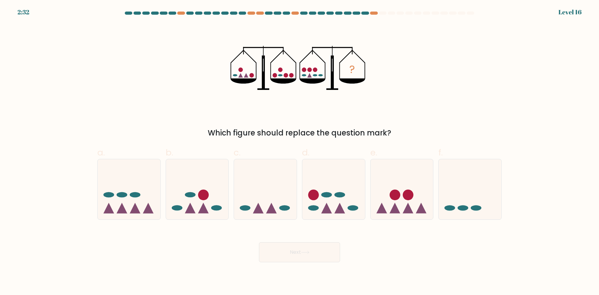
click at [312, 70] on icon "?" at bounding box center [300, 68] width 138 height 89
click at [307, 72] on icon "?" at bounding box center [300, 68] width 138 height 89
click at [304, 71] on circle at bounding box center [304, 70] width 4 height 4
click at [131, 204] on icon at bounding box center [129, 189] width 63 height 52
click at [299, 152] on input "a." at bounding box center [299, 150] width 0 height 4
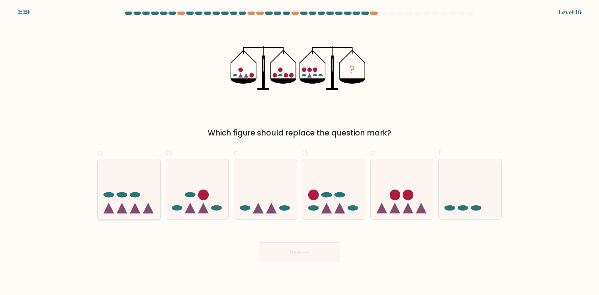
radio input "true"
click at [338, 209] on icon at bounding box center [339, 208] width 11 height 11
click at [300, 152] on input "d." at bounding box center [299, 150] width 0 height 4
radio input "true"
click at [321, 260] on button "Next" at bounding box center [299, 252] width 81 height 20
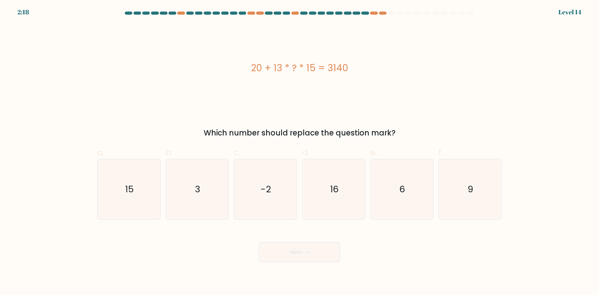
drag, startPoint x: 301, startPoint y: 127, endPoint x: 269, endPoint y: 108, distance: 37.3
drag, startPoint x: 254, startPoint y: 72, endPoint x: 329, endPoint y: 75, distance: 75.2
click at [329, 75] on div "20 + 13 * ? * 15 = 3140" at bounding box center [299, 68] width 404 height 14
click at [329, 71] on div "20 + 13 * ? * 15 = 3140" at bounding box center [299, 68] width 404 height 14
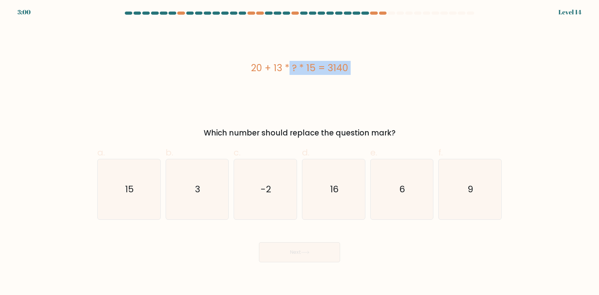
click at [329, 71] on div "20 + 13 * ? * 15 = 3140" at bounding box center [299, 68] width 404 height 14
click at [286, 80] on div "20 + 13 * ? * 15 = 3140" at bounding box center [299, 68] width 404 height 89
click at [268, 108] on div "20 + 13 * ? * 15 = 3140" at bounding box center [299, 68] width 404 height 89
click at [267, 87] on div "20 + 13 * ? * 15 = 3140" at bounding box center [299, 68] width 404 height 89
drag, startPoint x: 253, startPoint y: 68, endPoint x: 282, endPoint y: 70, distance: 29.4
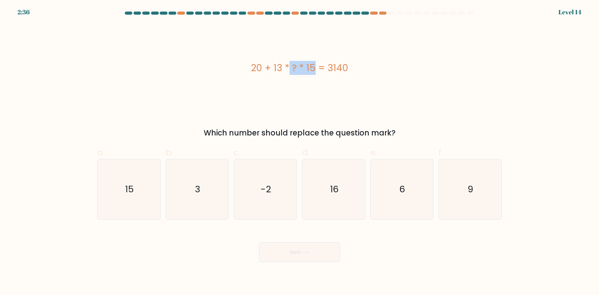
click at [282, 70] on div "20 + 13 * ? * 15 = 3140" at bounding box center [299, 68] width 404 height 14
drag, startPoint x: 298, startPoint y: 68, endPoint x: 348, endPoint y: 67, distance: 50.9
click at [348, 67] on div "20 + 13 * ? * 15 = 3140" at bounding box center [299, 68] width 404 height 14
click at [319, 180] on icon "16" at bounding box center [334, 189] width 60 height 60
click at [300, 152] on input "d. 16" at bounding box center [299, 150] width 0 height 4
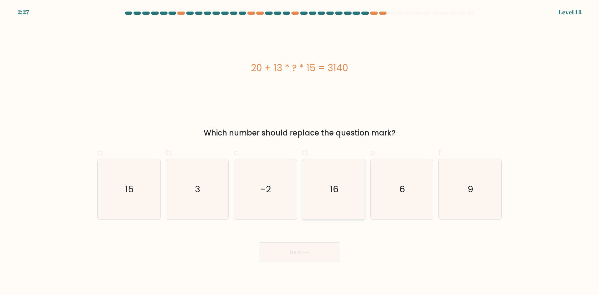
radio input "true"
click at [330, 250] on button "Next" at bounding box center [299, 252] width 81 height 20
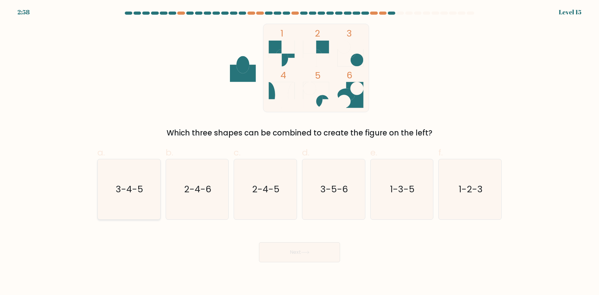
drag, startPoint x: 139, startPoint y: 206, endPoint x: 147, endPoint y: 186, distance: 21.8
click at [138, 206] on icon "3-4-5" at bounding box center [129, 189] width 60 height 60
click at [299, 152] on input "a. 3-4-5" at bounding box center [299, 150] width 0 height 4
radio input "true"
click at [205, 180] on icon "2-4-6" at bounding box center [197, 189] width 60 height 60
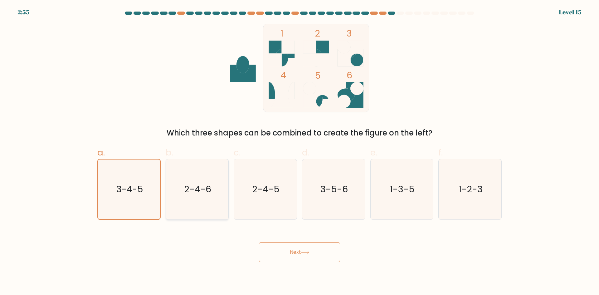
click at [299, 152] on input "b. 2-4-6" at bounding box center [299, 150] width 0 height 4
radio input "true"
drag, startPoint x: 228, startPoint y: 68, endPoint x: 201, endPoint y: 84, distance: 32.0
click at [250, 182] on icon "2-4-5" at bounding box center [265, 189] width 60 height 60
click at [299, 152] on input "c. 2-4-5" at bounding box center [299, 150] width 0 height 4
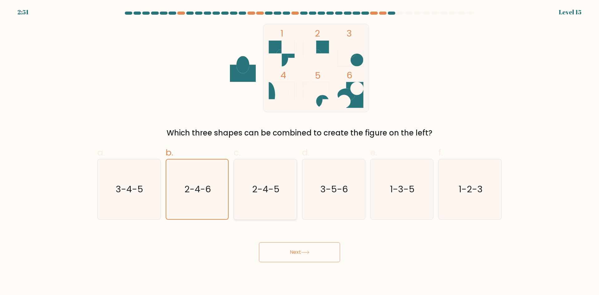
radio input "true"
click at [339, 187] on text "3-5-6" at bounding box center [333, 189] width 27 height 12
click at [348, 204] on icon "3-5-6" at bounding box center [334, 189] width 60 height 60
click at [300, 152] on input "d. 3-5-6" at bounding box center [299, 150] width 0 height 4
radio input "true"
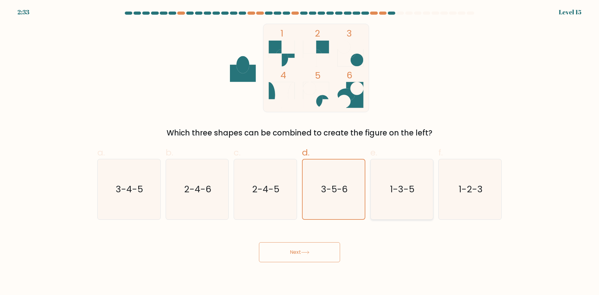
click at [402, 207] on icon "1-3-5" at bounding box center [402, 189] width 60 height 60
click at [300, 152] on input "e. 1-3-5" at bounding box center [299, 150] width 0 height 4
radio input "true"
click at [486, 197] on icon "1-2-3" at bounding box center [470, 189] width 60 height 60
click at [300, 152] on input "f. 1-2-3" at bounding box center [299, 150] width 0 height 4
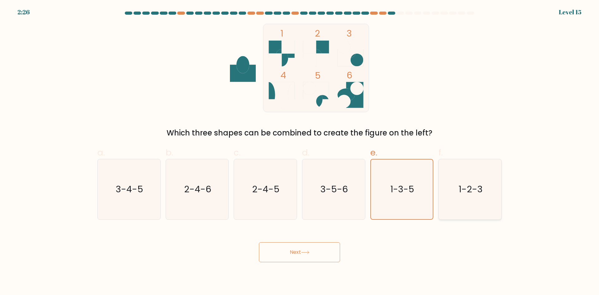
radio input "true"
drag, startPoint x: 313, startPoint y: 247, endPoint x: 315, endPoint y: 251, distance: 4.3
click at [314, 251] on button "Next" at bounding box center [299, 252] width 81 height 20
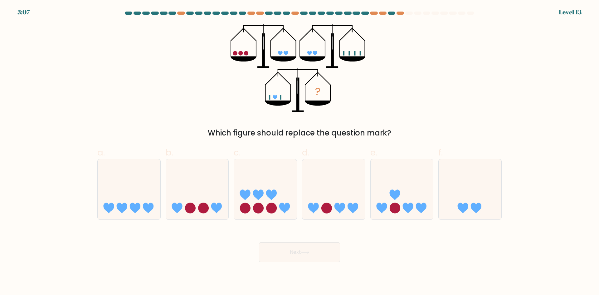
drag, startPoint x: 310, startPoint y: 94, endPoint x: 302, endPoint y: 92, distance: 8.4
click at [180, 15] on div at bounding box center [300, 15] width 412 height 6
click at [252, 14] on div at bounding box center [250, 13] width 7 height 3
click at [261, 14] on div at bounding box center [259, 13] width 7 height 3
click at [294, 15] on div at bounding box center [300, 15] width 412 height 6
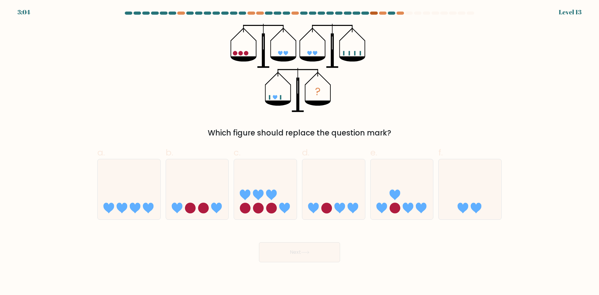
click at [373, 14] on div at bounding box center [373, 13] width 7 height 3
click at [382, 15] on div at bounding box center [300, 15] width 412 height 6
click at [394, 14] on div at bounding box center [391, 13] width 7 height 3
click at [240, 53] on circle at bounding box center [240, 53] width 4 height 4
drag, startPoint x: 301, startPoint y: 95, endPoint x: 306, endPoint y: 109, distance: 14.7
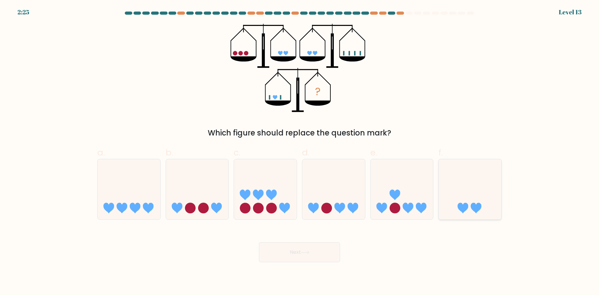
click at [462, 205] on icon at bounding box center [463, 208] width 11 height 11
click at [300, 152] on input "f." at bounding box center [299, 150] width 0 height 4
radio input "true"
click at [315, 255] on button "Next" at bounding box center [299, 252] width 81 height 20
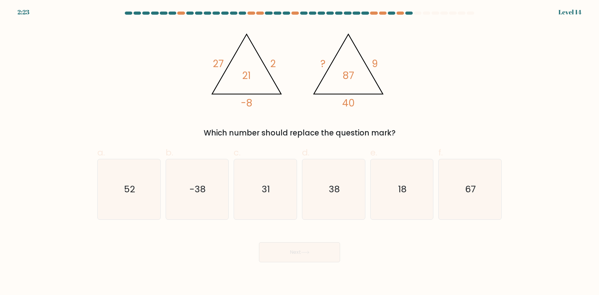
drag, startPoint x: 298, startPoint y: 100, endPoint x: 291, endPoint y: 106, distance: 8.8
drag, startPoint x: 264, startPoint y: 92, endPoint x: 163, endPoint y: 2, distance: 135.4
drag, startPoint x: 210, startPoint y: 63, endPoint x: 274, endPoint y: 69, distance: 64.5
click at [274, 69] on icon "@import url('https://fonts.googleapis.com/css?family=Abril+Fatface:400,100,100i…" at bounding box center [299, 68] width 187 height 89
drag, startPoint x: 319, startPoint y: 62, endPoint x: 327, endPoint y: 68, distance: 10.2
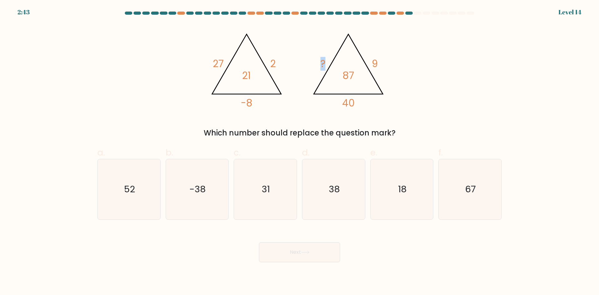
click at [327, 68] on icon "@import url('https://fonts.googleapis.com/css?family=Abril+Fatface:400,100,100i…" at bounding box center [299, 68] width 187 height 89
drag, startPoint x: 215, startPoint y: 65, endPoint x: 253, endPoint y: 80, distance: 41.1
click at [253, 80] on icon "@import url('https://fonts.googleapis.com/css?family=Abril+Fatface:400,100,100i…" at bounding box center [299, 68] width 187 height 89
click at [244, 75] on tspan "21" at bounding box center [246, 76] width 9 height 14
drag, startPoint x: 214, startPoint y: 65, endPoint x: 251, endPoint y: 78, distance: 39.7
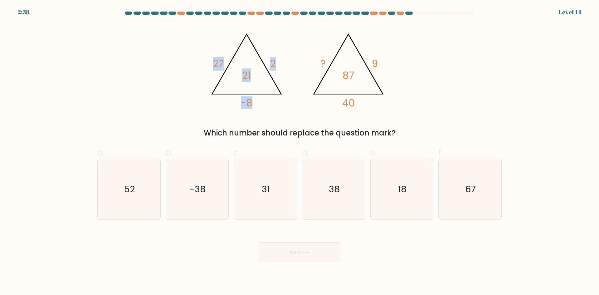
click at [251, 78] on icon "@import url('https://fonts.googleapis.com/css?family=Abril+Fatface:400,100,100i…" at bounding box center [299, 68] width 187 height 89
click at [276, 61] on icon "@import url('https://fonts.googleapis.com/css?family=Abril+Fatface:400,100,100i…" at bounding box center [299, 68] width 187 height 89
click at [316, 67] on icon "@import url('https://fonts.googleapis.com/css?family=Abril+Fatface:400,100,100i…" at bounding box center [299, 68] width 187 height 89
drag, startPoint x: 319, startPoint y: 61, endPoint x: 350, endPoint y: 75, distance: 34.2
click at [350, 75] on icon "@import url('https://fonts.googleapis.com/css?family=Abril+Fatface:400,100,100i…" at bounding box center [299, 68] width 187 height 89
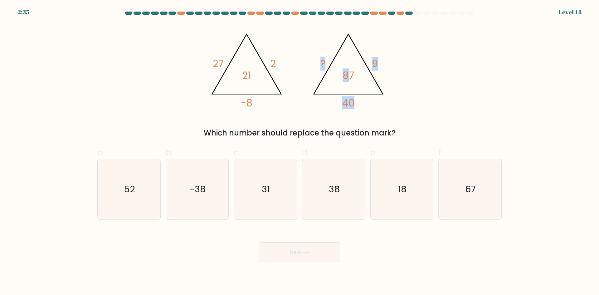
click at [338, 74] on icon "@import url('https://fonts.googleapis.com/css?family=Abril+Fatface:400,100,100i…" at bounding box center [299, 68] width 187 height 89
drag, startPoint x: 212, startPoint y: 63, endPoint x: 260, endPoint y: 76, distance: 49.2
click at [260, 76] on icon "@import url('https://fonts.googleapis.com/css?family=Abril+Fatface:400,100,100i…" at bounding box center [299, 68] width 187 height 89
click at [318, 60] on icon "@import url('https://fonts.googleapis.com/css?family=Abril+Fatface:400,100,100i…" at bounding box center [299, 68] width 187 height 89
drag, startPoint x: 320, startPoint y: 63, endPoint x: 353, endPoint y: 76, distance: 35.6
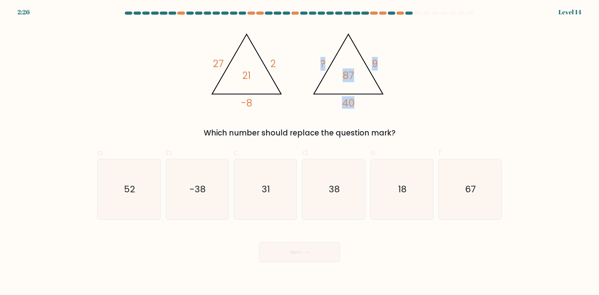
click at [353, 76] on icon "@import url('https://fonts.googleapis.com/css?family=Abril+Fatface:400,100,100i…" at bounding box center [299, 68] width 187 height 89
click at [350, 71] on tspan "87" at bounding box center [349, 76] width 12 height 14
drag, startPoint x: 375, startPoint y: 62, endPoint x: 383, endPoint y: 65, distance: 8.7
click at [383, 65] on icon "@import url('https://fonts.googleapis.com/css?family=Abril+Fatface:400,100,100i…" at bounding box center [299, 68] width 187 height 89
click at [372, 70] on tspan "9" at bounding box center [375, 64] width 6 height 14
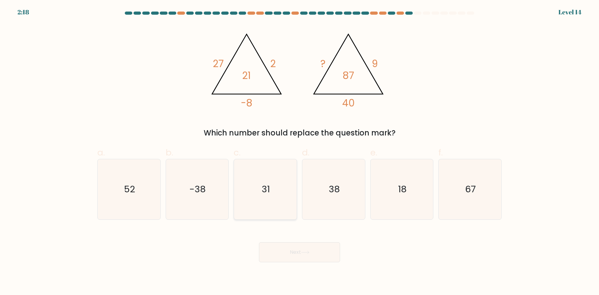
click at [260, 217] on icon "31" at bounding box center [265, 189] width 60 height 60
click at [299, 152] on input "c. 31" at bounding box center [299, 150] width 0 height 4
radio input "true"
click at [297, 256] on button "Next" at bounding box center [299, 252] width 81 height 20
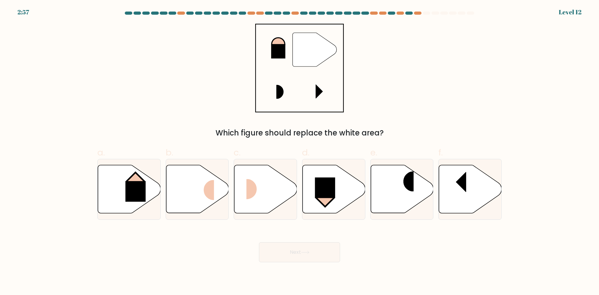
click at [176, 12] on at bounding box center [299, 13] width 351 height 3
click at [178, 12] on div at bounding box center [180, 13] width 7 height 3
click at [254, 14] on div at bounding box center [250, 13] width 7 height 3
click at [259, 13] on div at bounding box center [259, 13] width 7 height 3
click at [295, 14] on div at bounding box center [294, 13] width 7 height 3
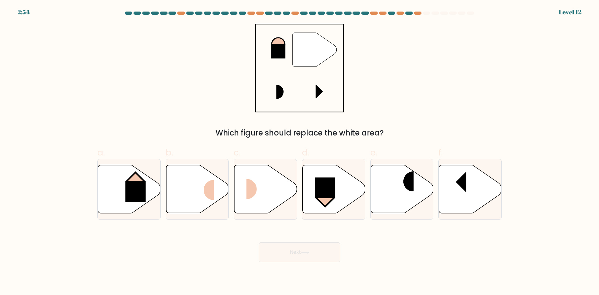
click at [373, 15] on div at bounding box center [300, 15] width 412 height 6
click at [380, 14] on div at bounding box center [382, 13] width 7 height 3
click at [398, 14] on div at bounding box center [399, 13] width 7 height 3
click at [416, 12] on div at bounding box center [417, 13] width 7 height 3
click at [135, 187] on rect at bounding box center [135, 191] width 20 height 21
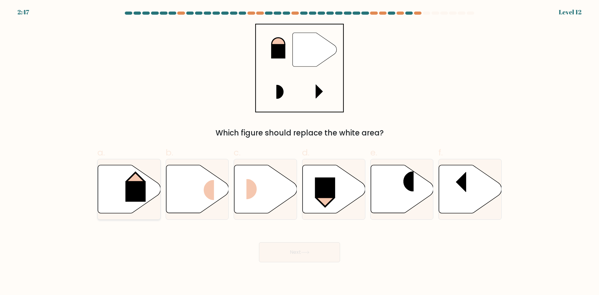
click at [299, 152] on input "a." at bounding box center [299, 150] width 0 height 4
radio input "true"
click at [319, 260] on button "Next" at bounding box center [299, 252] width 81 height 20
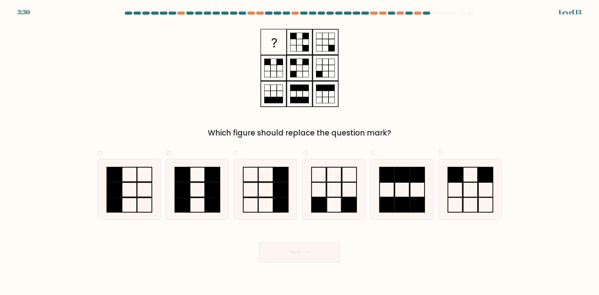
drag, startPoint x: 333, startPoint y: 80, endPoint x: 320, endPoint y: 80, distance: 12.5
click at [336, 202] on icon at bounding box center [334, 189] width 60 height 60
click at [300, 152] on input "d." at bounding box center [299, 150] width 0 height 4
radio input "true"
click at [315, 256] on button "Next" at bounding box center [299, 252] width 81 height 20
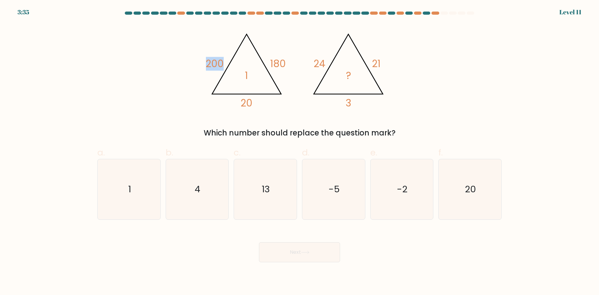
drag, startPoint x: 208, startPoint y: 61, endPoint x: 232, endPoint y: 68, distance: 25.2
click at [232, 68] on icon "@import url('https://fonts.googleapis.com/css?family=Abril+Fatface:400,100,100i…" at bounding box center [299, 68] width 187 height 89
drag, startPoint x: 275, startPoint y: 62, endPoint x: 291, endPoint y: 66, distance: 16.4
click at [291, 66] on icon "@import url('https://fonts.googleapis.com/css?family=Abril+Fatface:400,100,100i…" at bounding box center [299, 68] width 187 height 89
drag, startPoint x: 205, startPoint y: 63, endPoint x: 233, endPoint y: 65, distance: 27.8
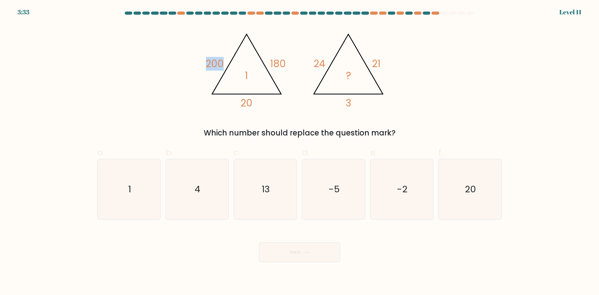
click at [233, 65] on div "@import url('https://fonts.googleapis.com/css?family=Abril+Fatface:400,100,100i…" at bounding box center [300, 81] width 412 height 115
drag, startPoint x: 204, startPoint y: 62, endPoint x: 233, endPoint y: 62, distance: 28.7
click at [233, 62] on div "@import url('https://fonts.googleapis.com/css?family=Abril+Fatface:400,100,100i…" at bounding box center [300, 81] width 412 height 115
drag, startPoint x: 271, startPoint y: 62, endPoint x: 299, endPoint y: 64, distance: 28.7
click at [299, 64] on icon "@import url('https://fonts.googleapis.com/css?family=Abril+Fatface:400,100,100i…" at bounding box center [299, 68] width 187 height 89
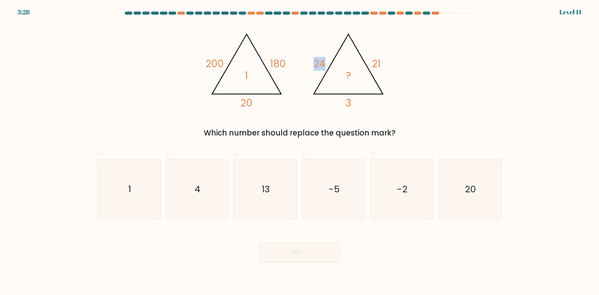
drag, startPoint x: 307, startPoint y: 58, endPoint x: 328, endPoint y: 64, distance: 21.1
click at [328, 64] on icon "@import url('https://fonts.googleapis.com/css?family=Abril+Fatface:400,100,100i…" at bounding box center [299, 68] width 187 height 89
drag, startPoint x: 380, startPoint y: 63, endPoint x: 386, endPoint y: 61, distance: 6.6
click at [386, 61] on icon "@import url('https://fonts.googleapis.com/css?family=Abril+Fatface:400,100,100i…" at bounding box center [299, 68] width 187 height 89
click at [299, 71] on icon "@import url('https://fonts.googleapis.com/css?family=Abril+Fatface:400,100,100i…" at bounding box center [299, 68] width 187 height 89
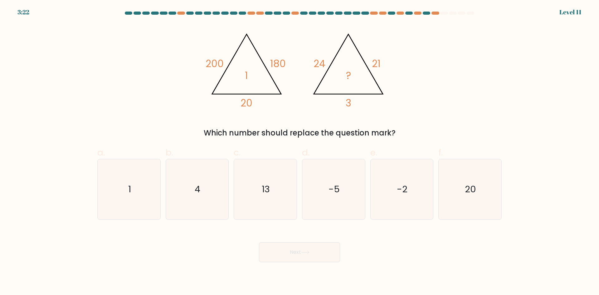
click at [180, 10] on div "3:22 Level 11" at bounding box center [299, 8] width 599 height 17
click at [180, 11] on div "3:21 Level 11" at bounding box center [299, 8] width 599 height 17
click at [182, 12] on div at bounding box center [180, 13] width 7 height 3
click at [251, 14] on div at bounding box center [250, 13] width 7 height 3
click at [259, 12] on div at bounding box center [259, 13] width 7 height 3
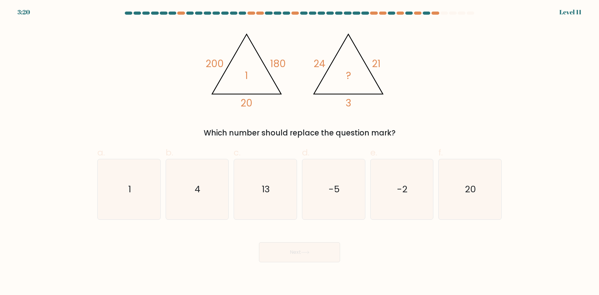
click at [293, 15] on div at bounding box center [300, 15] width 412 height 6
click at [374, 14] on div at bounding box center [373, 13] width 7 height 3
click at [382, 14] on div at bounding box center [382, 13] width 7 height 3
click at [398, 13] on div at bounding box center [399, 13] width 7 height 3
click at [418, 13] on div at bounding box center [417, 13] width 7 height 3
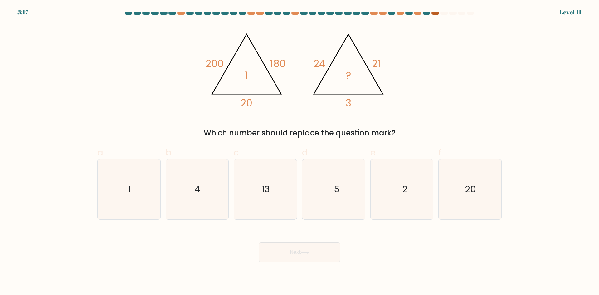
click at [435, 12] on div at bounding box center [434, 13] width 7 height 3
click at [190, 202] on icon "4" at bounding box center [197, 189] width 60 height 60
click at [299, 152] on input "b. 4" at bounding box center [299, 150] width 0 height 4
radio input "true"
click at [282, 251] on button "Next" at bounding box center [299, 252] width 81 height 20
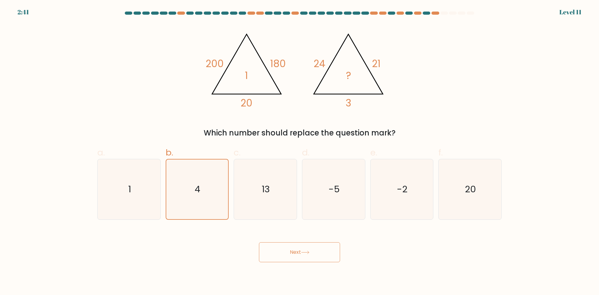
click at [286, 254] on button "Next" at bounding box center [299, 252] width 81 height 20
click at [280, 248] on button "Next" at bounding box center [299, 252] width 81 height 20
click at [240, 197] on icon "13" at bounding box center [265, 189] width 60 height 60
click at [299, 152] on input "c. 13" at bounding box center [299, 150] width 0 height 4
radio input "true"
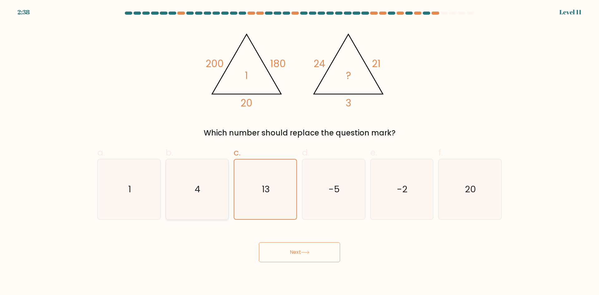
click at [212, 192] on icon "4" at bounding box center [197, 189] width 60 height 60
click at [299, 152] on input "b. 4" at bounding box center [299, 150] width 0 height 4
radio input "true"
click at [279, 248] on button "Next" at bounding box center [299, 252] width 81 height 20
click at [283, 251] on button "Next" at bounding box center [299, 252] width 81 height 20
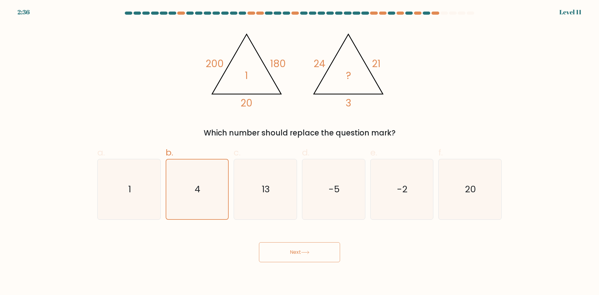
click at [283, 258] on button "Next" at bounding box center [299, 252] width 81 height 20
drag, startPoint x: 285, startPoint y: 257, endPoint x: 289, endPoint y: 248, distance: 10.2
click at [289, 248] on button "Next" at bounding box center [299, 252] width 81 height 20
click at [279, 250] on button "Next" at bounding box center [299, 252] width 81 height 20
click at [277, 251] on button "Next" at bounding box center [299, 252] width 81 height 20
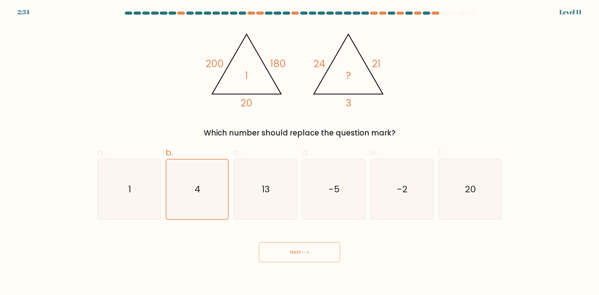
click at [276, 252] on button "Next" at bounding box center [299, 252] width 81 height 20
click at [275, 253] on button "Next" at bounding box center [299, 252] width 81 height 20
click at [315, 257] on button "Next" at bounding box center [299, 252] width 81 height 20
click at [314, 253] on button "Next" at bounding box center [299, 252] width 81 height 20
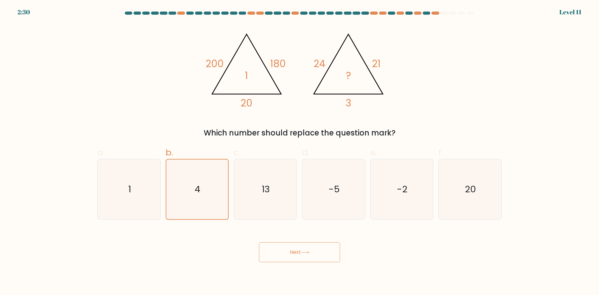
click at [299, 210] on div "c. 13" at bounding box center [265, 183] width 68 height 74
drag, startPoint x: 134, startPoint y: 183, endPoint x: 125, endPoint y: 183, distance: 9.7
click at [125, 183] on icon "1" at bounding box center [129, 189] width 60 height 60
click at [163, 200] on div "b. 4" at bounding box center [197, 183] width 68 height 74
click at [147, 200] on icon "1" at bounding box center [129, 189] width 60 height 60
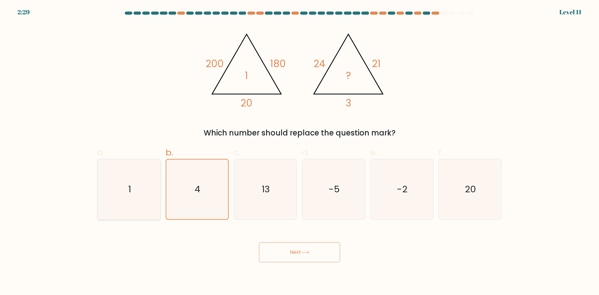
click at [299, 152] on input "a. 1" at bounding box center [299, 150] width 0 height 4
radio input "true"
click at [301, 252] on button "Next" at bounding box center [299, 252] width 81 height 20
click at [202, 212] on icon "4" at bounding box center [197, 189] width 60 height 60
click at [299, 152] on input "b. 4" at bounding box center [299, 150] width 0 height 4
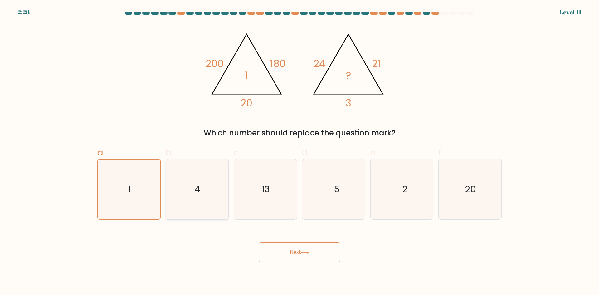
radio input "true"
drag, startPoint x: 293, startPoint y: 250, endPoint x: 296, endPoint y: 251, distance: 3.7
click at [296, 251] on button "Next" at bounding box center [299, 252] width 81 height 20
click at [296, 250] on button "Next" at bounding box center [299, 252] width 81 height 20
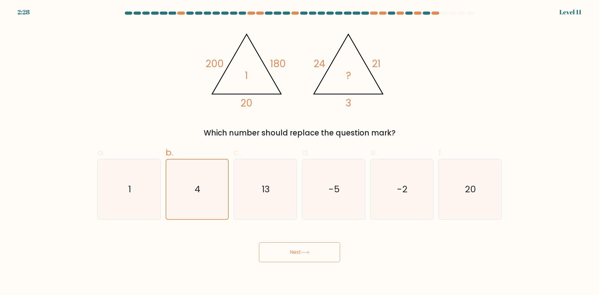
click at [296, 250] on button "Next" at bounding box center [299, 252] width 81 height 20
click at [320, 256] on button "Next" at bounding box center [299, 252] width 81 height 20
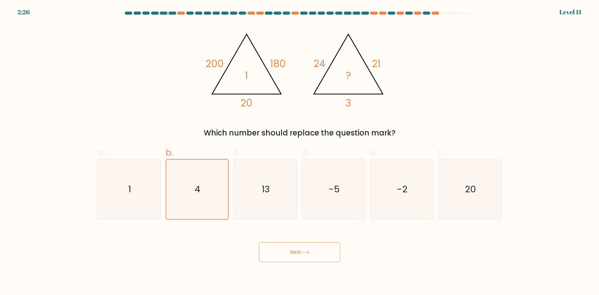
click at [320, 256] on button "Next" at bounding box center [299, 252] width 81 height 20
click at [309, 249] on button "Next" at bounding box center [299, 252] width 81 height 20
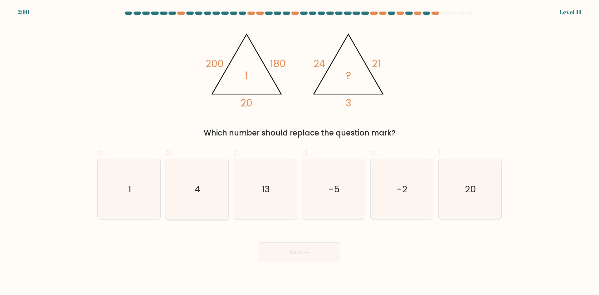
click at [212, 193] on icon "4" at bounding box center [197, 189] width 60 height 60
click at [299, 152] on input "b. 4" at bounding box center [299, 150] width 0 height 4
radio input "true"
click at [284, 252] on button "Next" at bounding box center [299, 252] width 81 height 20
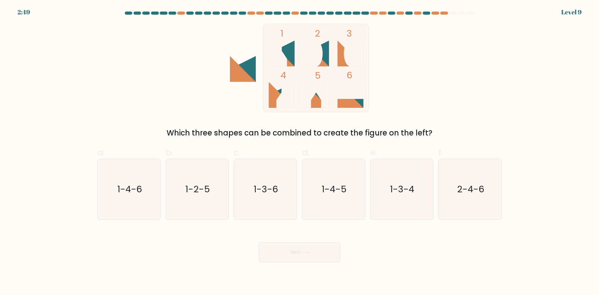
drag, startPoint x: 275, startPoint y: 86, endPoint x: 281, endPoint y: 82, distance: 7.7
drag, startPoint x: 328, startPoint y: 103, endPoint x: 206, endPoint y: 202, distance: 156.6
click at [196, 204] on icon "1-2-5" at bounding box center [197, 189] width 60 height 60
click at [299, 152] on input "b. 1-2-5" at bounding box center [299, 150] width 0 height 4
radio input "true"
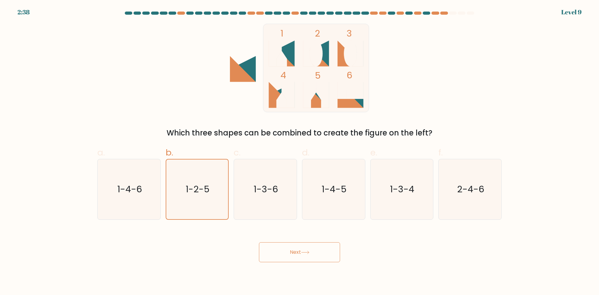
drag, startPoint x: 263, startPoint y: 120, endPoint x: 278, endPoint y: 95, distance: 28.9
drag, startPoint x: 263, startPoint y: 217, endPoint x: 280, endPoint y: 162, distance: 57.6
click at [264, 215] on icon "1-3-6" at bounding box center [265, 189] width 60 height 60
click at [299, 152] on input "c. 1-3-6" at bounding box center [299, 150] width 0 height 4
radio input "true"
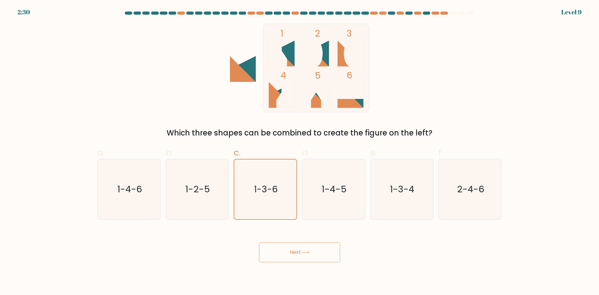
drag, startPoint x: 329, startPoint y: 109, endPoint x: 330, endPoint y: 114, distance: 4.7
click at [324, 189] on text "1-4-5" at bounding box center [334, 189] width 25 height 12
click at [300, 152] on input "d. 1-4-5" at bounding box center [299, 150] width 0 height 4
radio input "true"
click at [318, 253] on button "Next" at bounding box center [299, 252] width 81 height 20
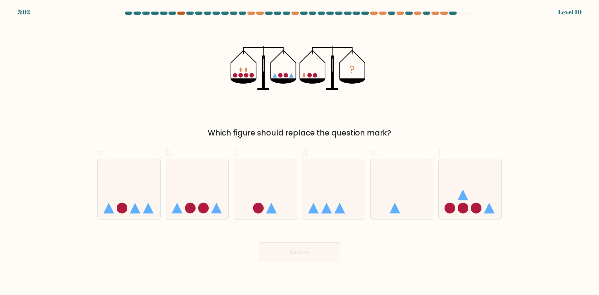
click at [179, 12] on div at bounding box center [180, 13] width 7 height 3
click at [252, 12] on div at bounding box center [250, 13] width 7 height 3
click at [259, 14] on div at bounding box center [259, 13] width 7 height 3
click at [293, 13] on div at bounding box center [294, 13] width 7 height 3
click at [371, 14] on div at bounding box center [373, 13] width 7 height 3
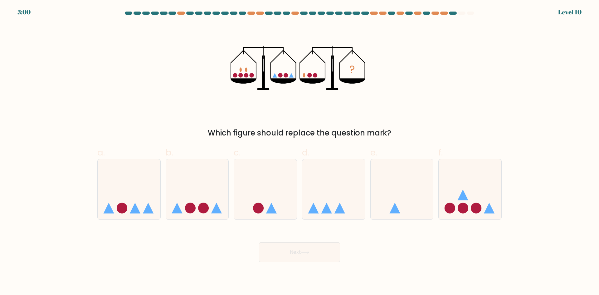
click at [382, 15] on div at bounding box center [300, 15] width 412 height 6
click at [401, 12] on div at bounding box center [399, 13] width 7 height 3
click at [414, 13] on div at bounding box center [417, 13] width 7 height 3
click at [435, 15] on div at bounding box center [300, 15] width 412 height 6
click at [441, 14] on div at bounding box center [443, 13] width 7 height 3
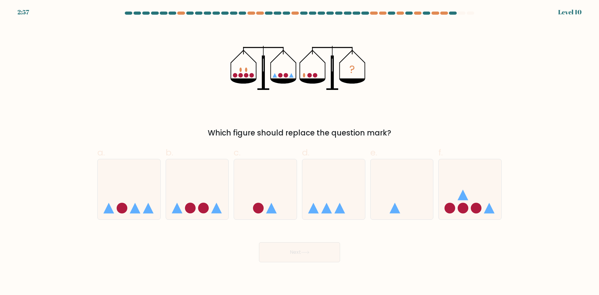
drag, startPoint x: 421, startPoint y: 97, endPoint x: 421, endPoint y: 73, distance: 24.3
click at [296, 76] on icon at bounding box center [295, 71] width 1 height 16
click at [272, 77] on icon "?" at bounding box center [300, 68] width 138 height 89
drag, startPoint x: 280, startPoint y: 76, endPoint x: 283, endPoint y: 74, distance: 3.8
click at [280, 76] on circle at bounding box center [280, 75] width 4 height 4
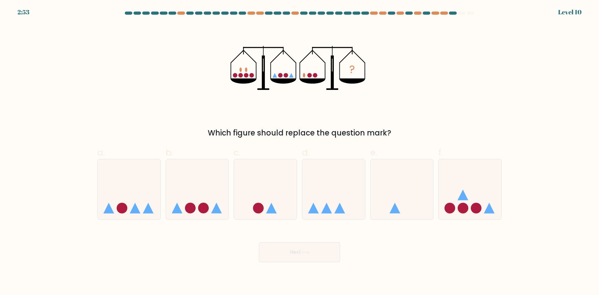
click at [283, 74] on icon "?" at bounding box center [300, 68] width 138 height 89
drag, startPoint x: 293, startPoint y: 76, endPoint x: 276, endPoint y: 79, distance: 17.0
click at [293, 76] on icon "?" at bounding box center [300, 68] width 138 height 89
click at [272, 75] on icon "?" at bounding box center [300, 68] width 138 height 89
click at [240, 75] on circle at bounding box center [240, 75] width 4 height 4
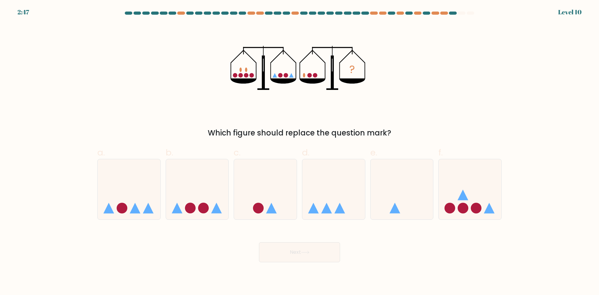
click at [235, 76] on circle at bounding box center [235, 75] width 4 height 4
click at [248, 71] on icon "?" at bounding box center [300, 68] width 138 height 89
click at [242, 72] on icon "?" at bounding box center [300, 68] width 138 height 89
click at [283, 77] on icon "?" at bounding box center [300, 68] width 138 height 89
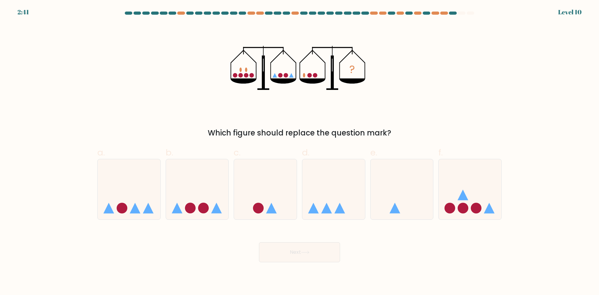
click at [283, 77] on icon "?" at bounding box center [300, 68] width 138 height 89
click at [286, 71] on icon "?" at bounding box center [300, 68] width 138 height 89
click at [278, 198] on icon at bounding box center [265, 189] width 63 height 52
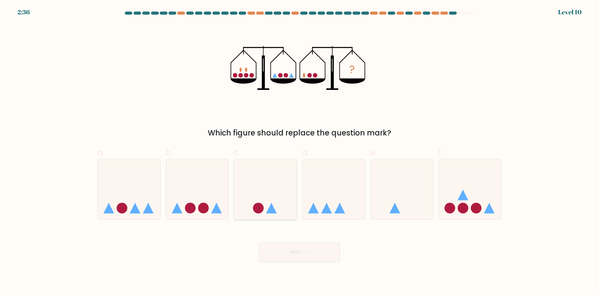
click at [299, 152] on input "c." at bounding box center [299, 150] width 0 height 4
radio input "true"
click at [319, 252] on button "Next" at bounding box center [299, 252] width 81 height 20
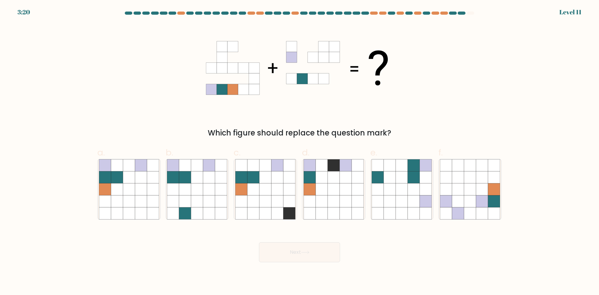
drag, startPoint x: 250, startPoint y: 81, endPoint x: 259, endPoint y: 106, distance: 27.0
click at [181, 12] on div at bounding box center [180, 13] width 7 height 3
click at [250, 12] on div at bounding box center [250, 13] width 7 height 3
click at [260, 14] on div at bounding box center [259, 13] width 7 height 3
click at [293, 12] on div at bounding box center [294, 13] width 7 height 3
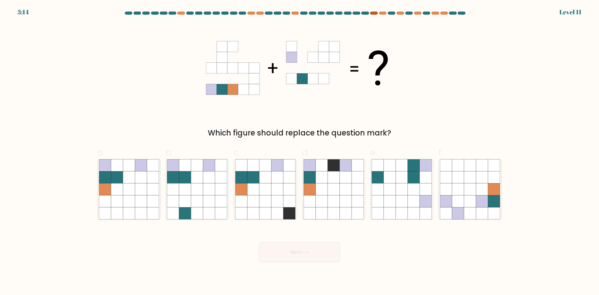
click at [372, 14] on div at bounding box center [373, 13] width 7 height 3
click at [383, 14] on div at bounding box center [382, 13] width 7 height 3
click at [397, 15] on div at bounding box center [300, 15] width 412 height 6
click at [419, 14] on div at bounding box center [417, 13] width 7 height 3
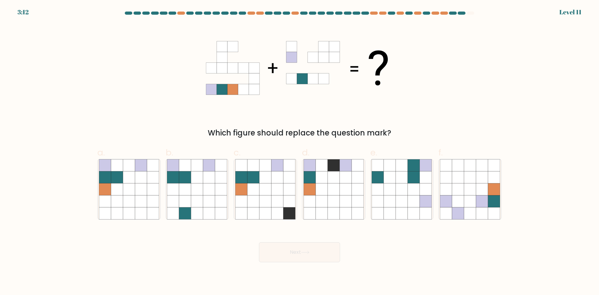
click at [435, 16] on div at bounding box center [300, 15] width 412 height 6
click at [440, 15] on div at bounding box center [300, 15] width 412 height 6
click at [150, 184] on icon at bounding box center [153, 189] width 12 height 12
click at [299, 152] on input "a." at bounding box center [299, 150] width 0 height 4
radio input "true"
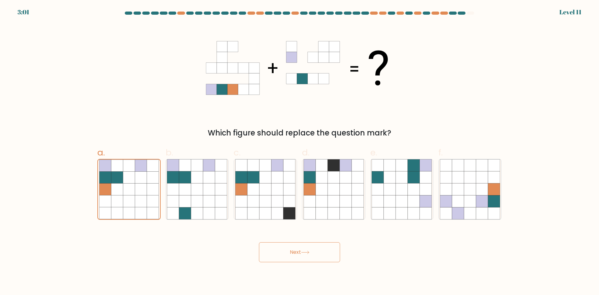
drag, startPoint x: 306, startPoint y: 253, endPoint x: 308, endPoint y: 249, distance: 4.8
click at [306, 253] on icon at bounding box center [305, 251] width 8 height 3
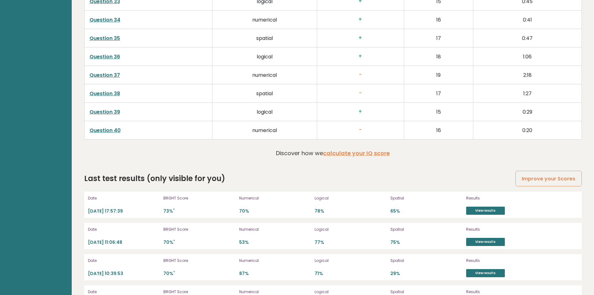
scroll to position [1685, 0]
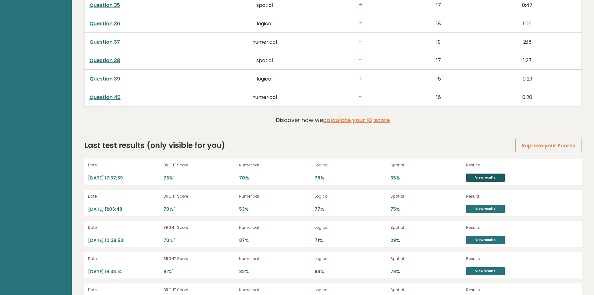
click at [474, 174] on link "View results" at bounding box center [485, 177] width 39 height 8
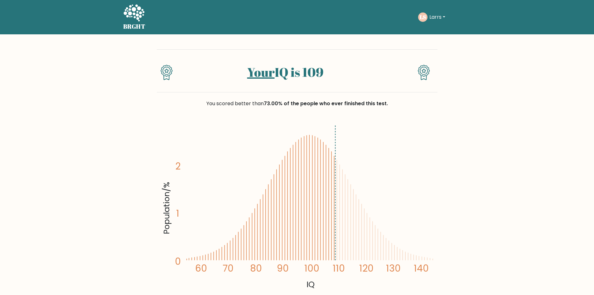
drag, startPoint x: 331, startPoint y: 65, endPoint x: 249, endPoint y: 80, distance: 83.4
click at [249, 80] on div "Your IQ is 109" at bounding box center [297, 70] width 281 height 43
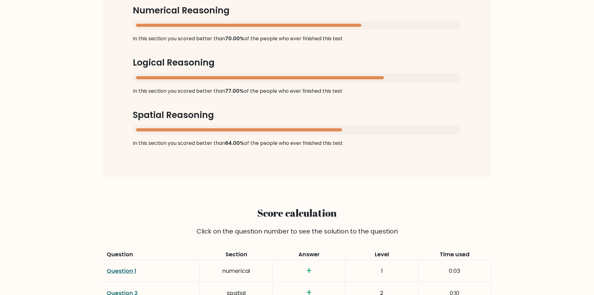
scroll to position [530, 0]
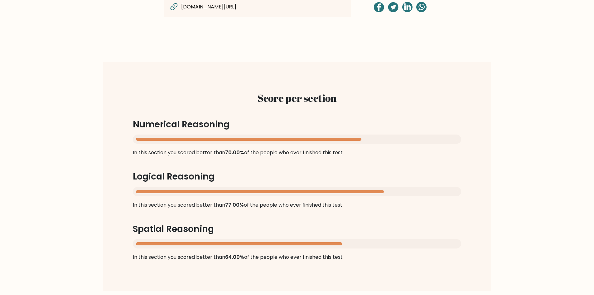
click at [336, 167] on div "Score per section Numerical Reasoning In this section you scored better than 70…" at bounding box center [297, 176] width 358 height 199
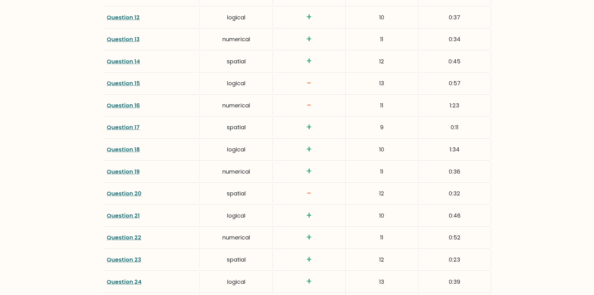
scroll to position [1150, 0]
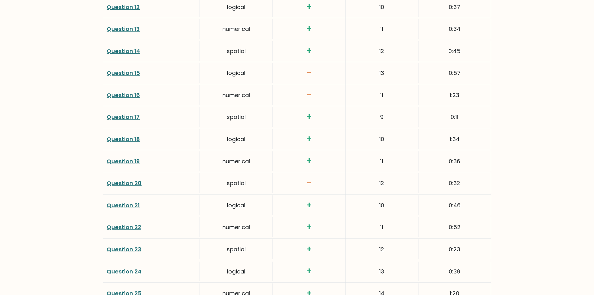
click at [121, 158] on link "Question 19" at bounding box center [123, 161] width 33 height 8
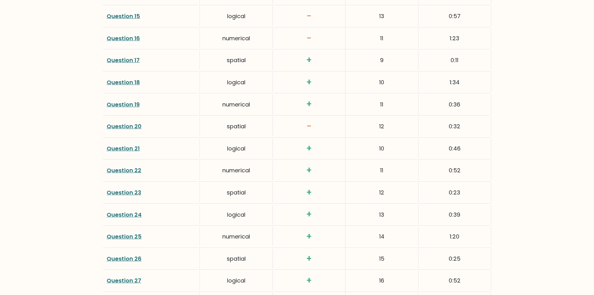
scroll to position [1275, 0]
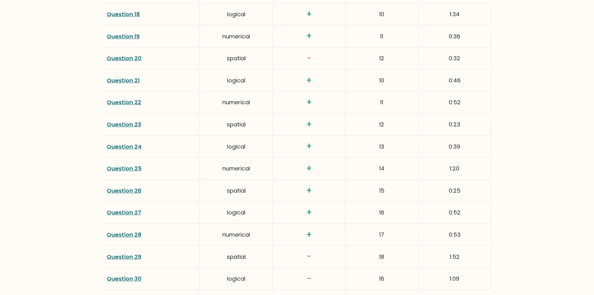
click at [130, 236] on link "Question 28" at bounding box center [124, 235] width 35 height 8
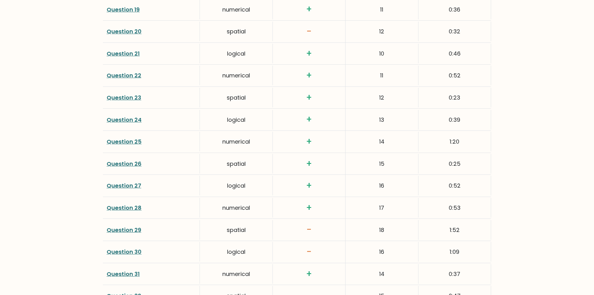
scroll to position [1369, 0]
click at [125, 207] on link "Question 31" at bounding box center [123, 207] width 33 height 8
click at [131, 165] on link "Question 29" at bounding box center [124, 163] width 35 height 8
click at [126, 78] on link "Question 25" at bounding box center [124, 75] width 35 height 8
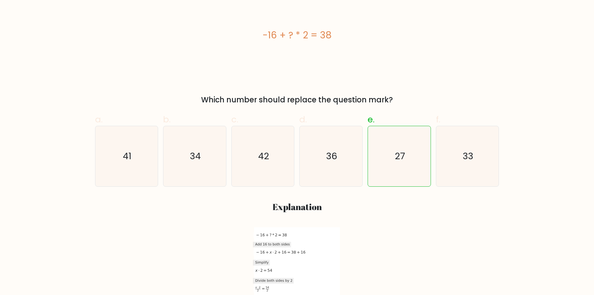
scroll to position [343, 0]
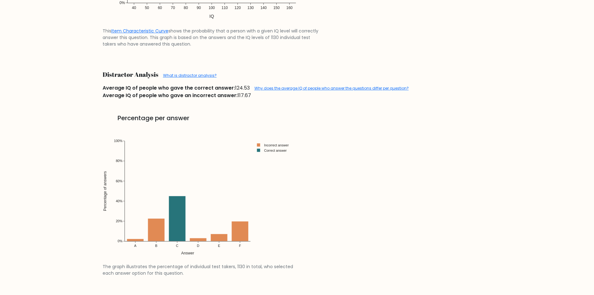
scroll to position [842, 0]
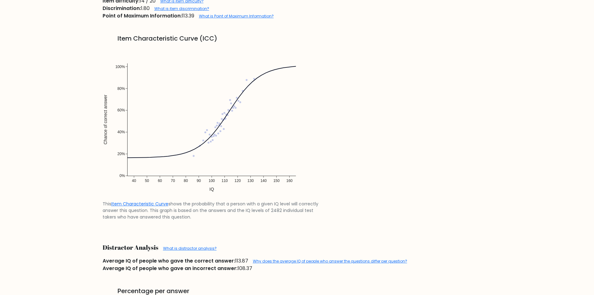
scroll to position [655, 0]
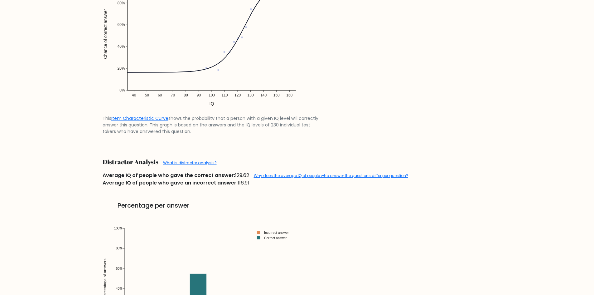
scroll to position [717, 0]
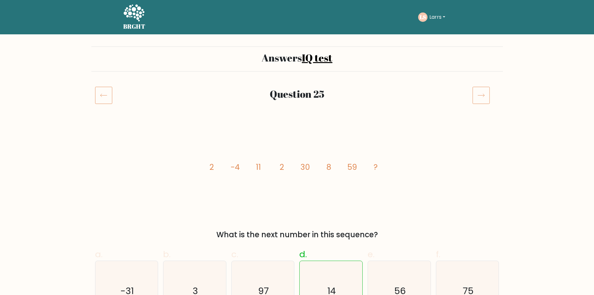
scroll to position [156, 0]
